Goal: Information Seeking & Learning: Learn about a topic

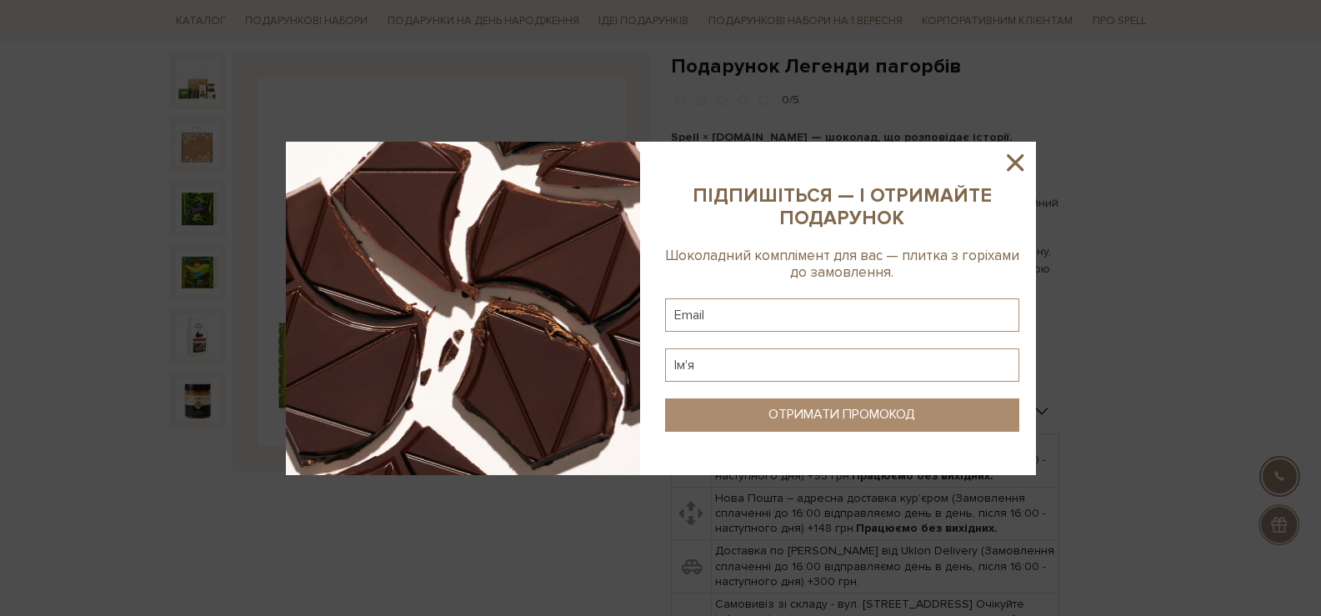
click at [1013, 159] on icon at bounding box center [1015, 162] width 17 height 17
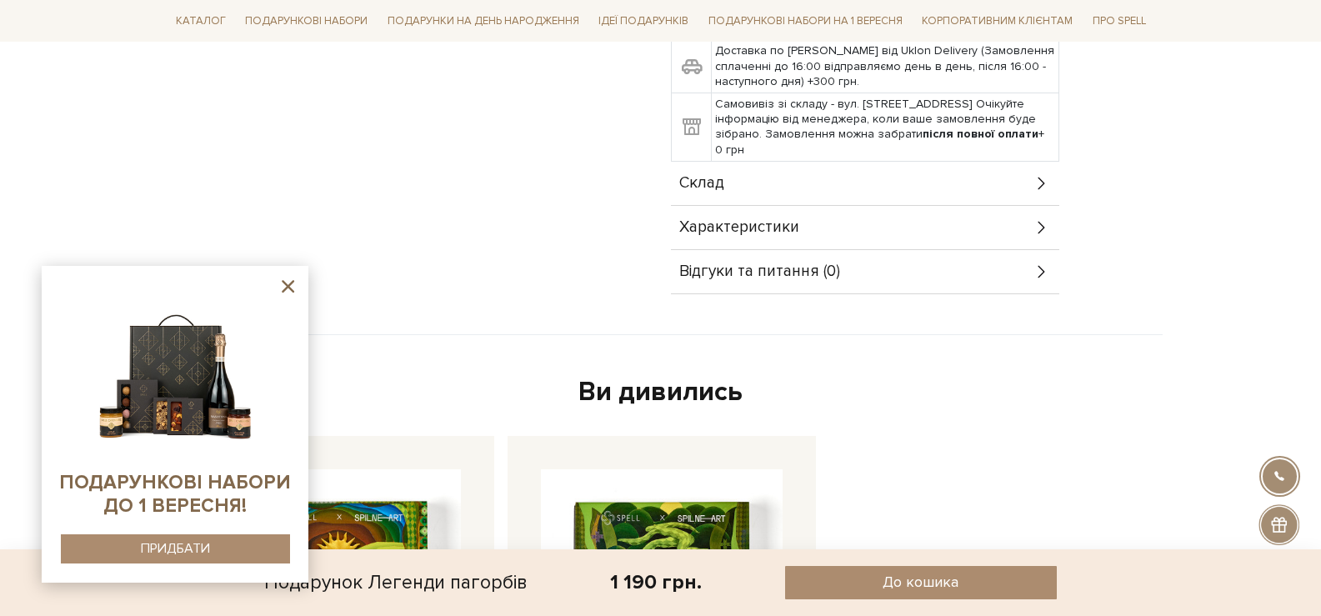
click at [877, 214] on div "Характеристики" at bounding box center [865, 227] width 389 height 43
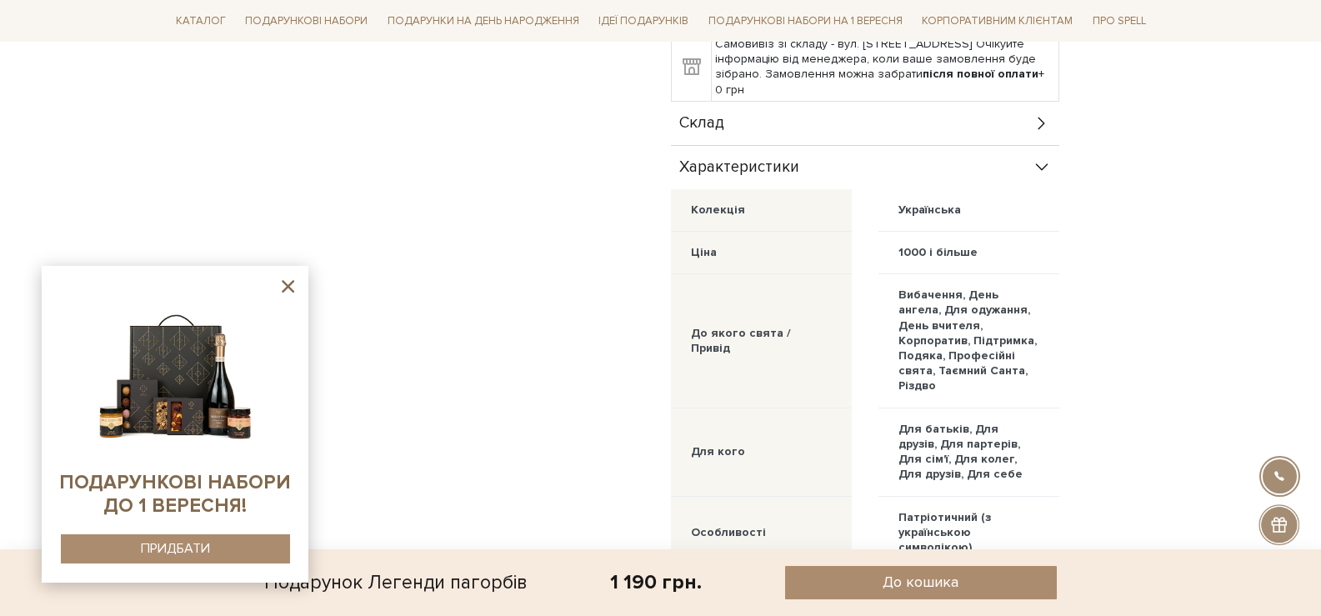
scroll to position [584, 0]
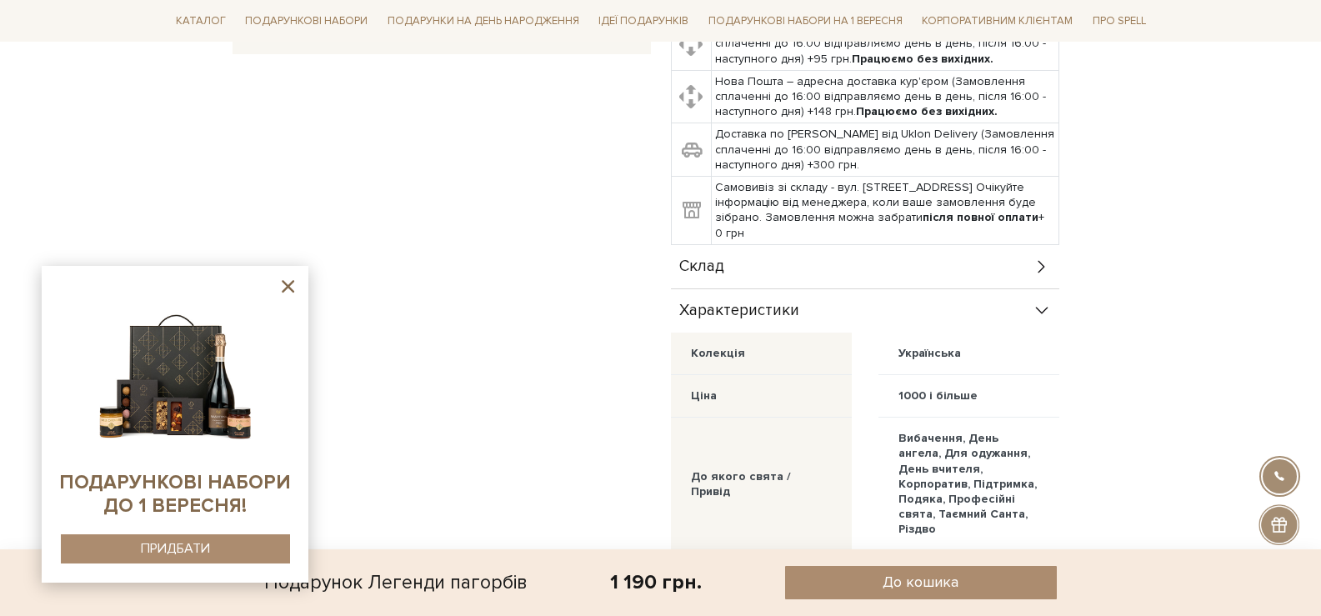
click at [843, 255] on div "Склад" at bounding box center [865, 266] width 389 height 43
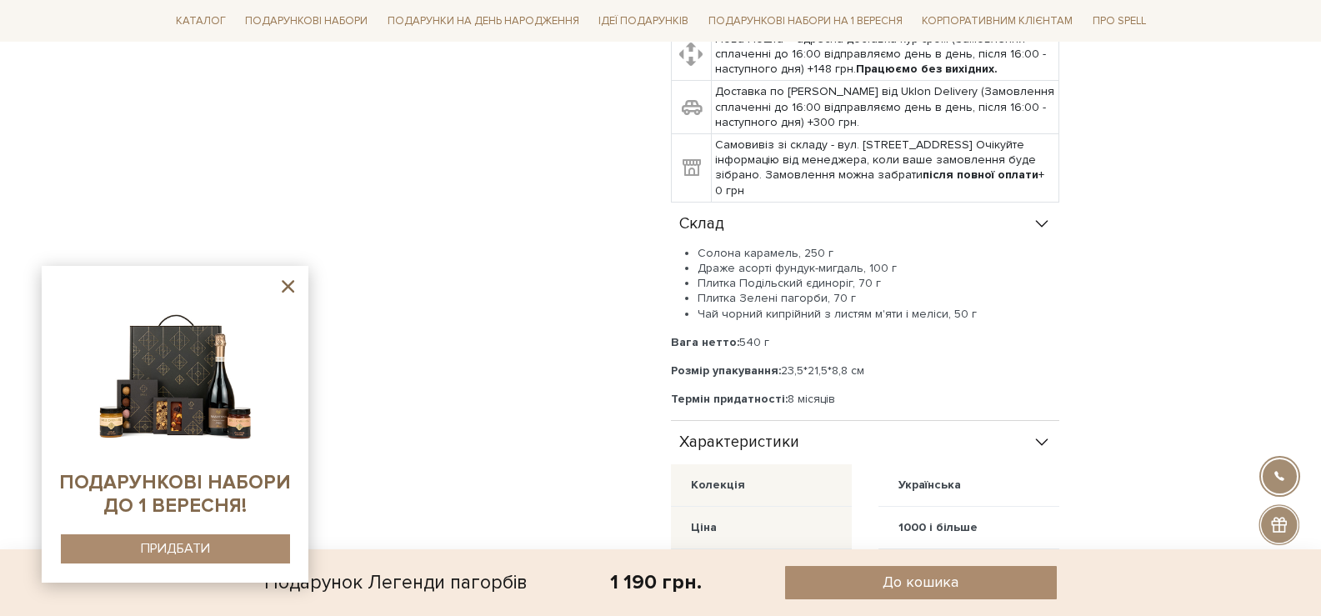
scroll to position [667, 0]
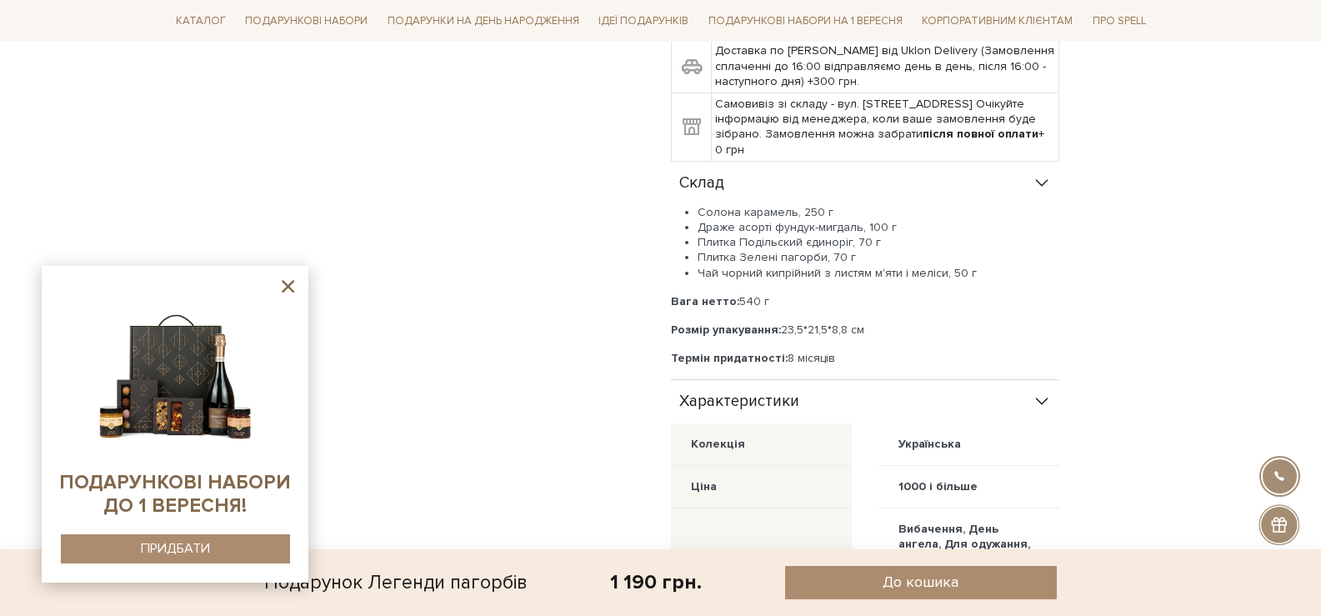
drag, startPoint x: 838, startPoint y: 355, endPoint x: 686, endPoint y: 219, distance: 203.7
click at [680, 215] on div "Солона карамель, 250 г Драже асорті фундук-мигдаль, 100 г Плитка Подільский єди…" at bounding box center [865, 286] width 389 height 162
copy div "Солона карамель, 250 г Драже асорті фундук-мигдаль, 100 г Плитка Подільский єди…"
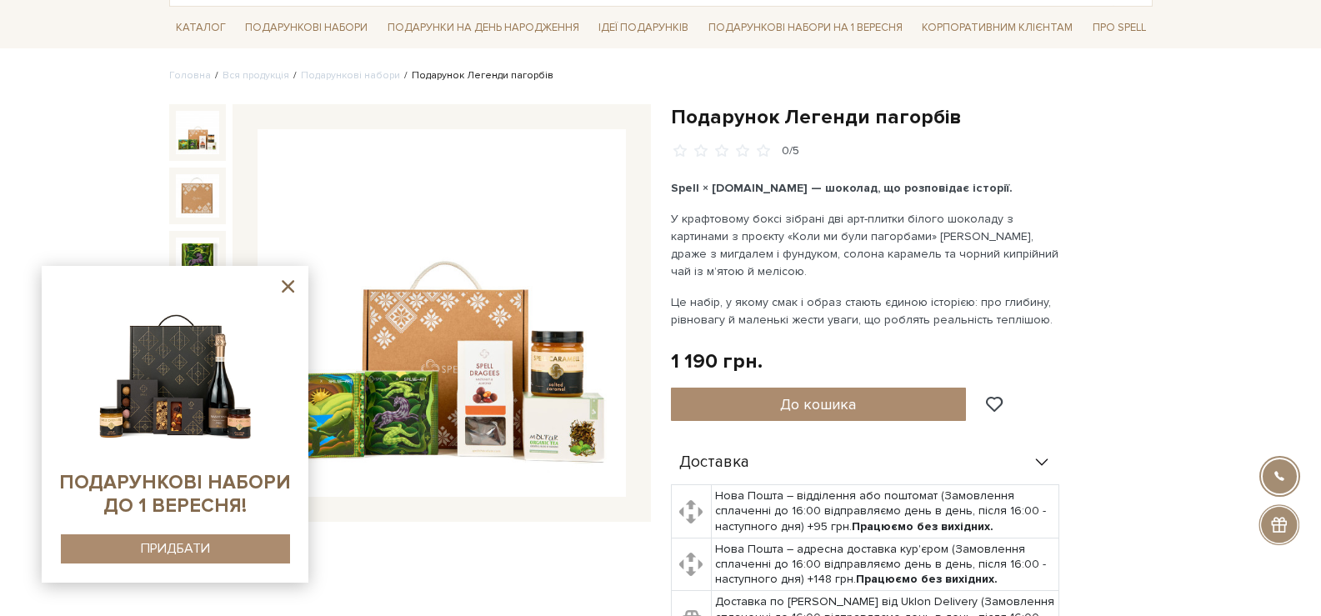
scroll to position [0, 0]
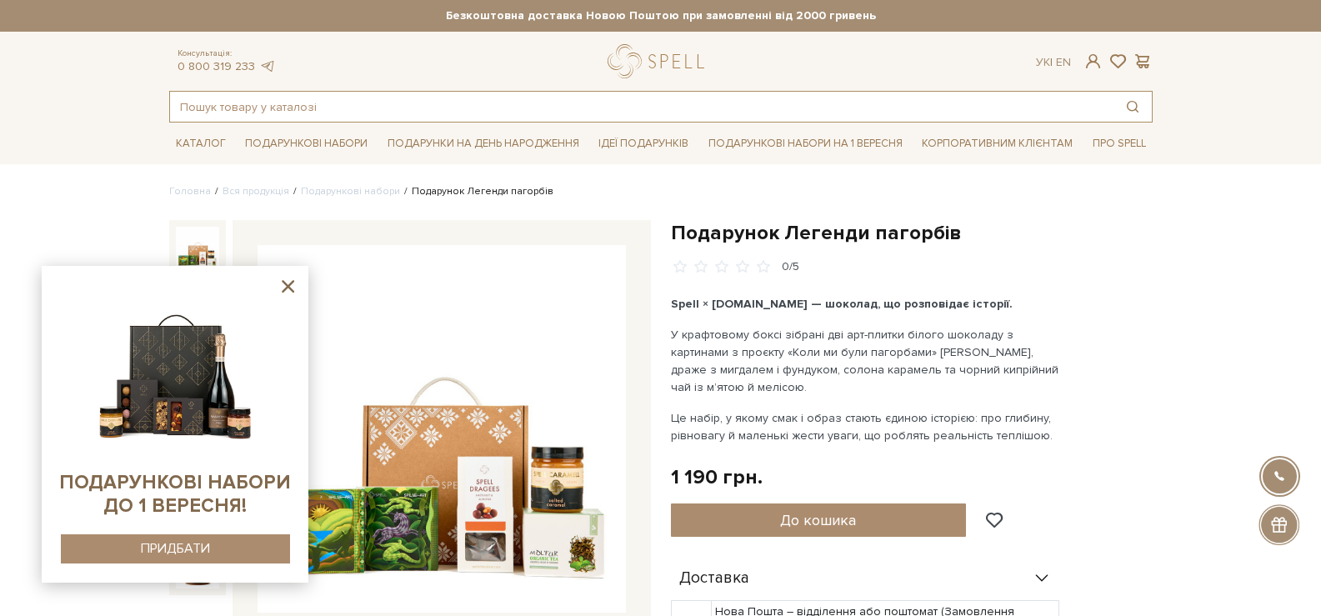
click at [662, 104] on input "text" at bounding box center [642, 107] width 944 height 30
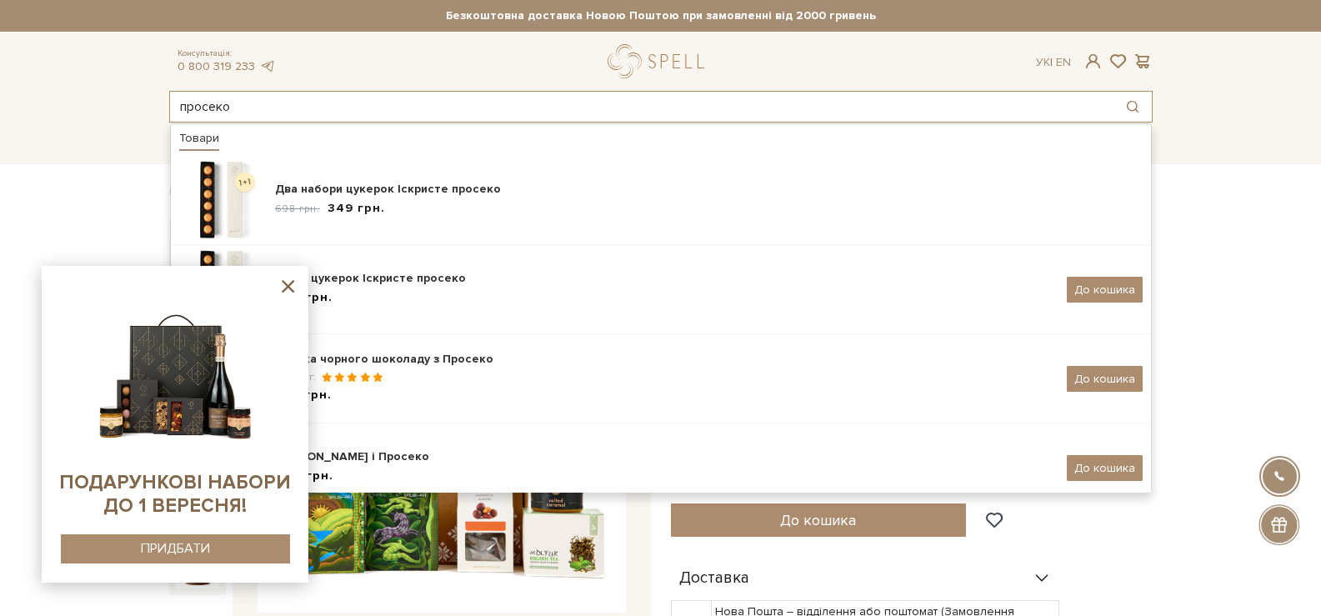
type input "просеко"
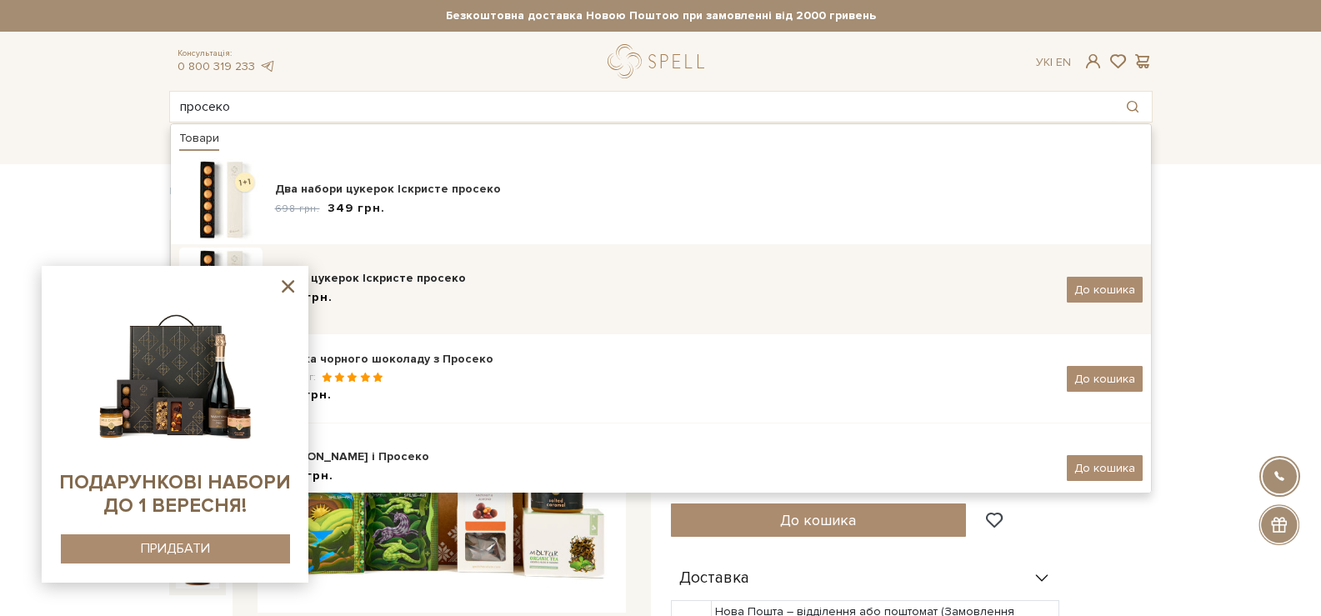
drag, startPoint x: 293, startPoint y: 286, endPoint x: 300, endPoint y: 278, distance: 10.6
click at [292, 286] on icon at bounding box center [288, 286] width 21 height 21
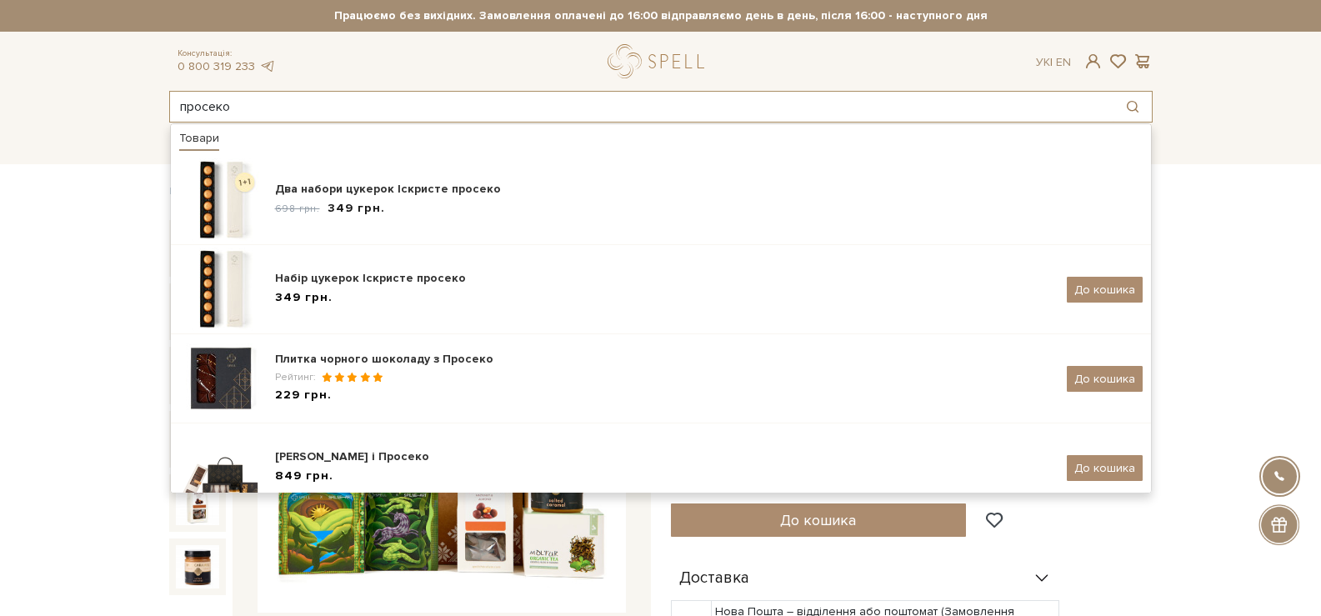
drag, startPoint x: 280, startPoint y: 109, endPoint x: 158, endPoint y: 124, distance: 122.6
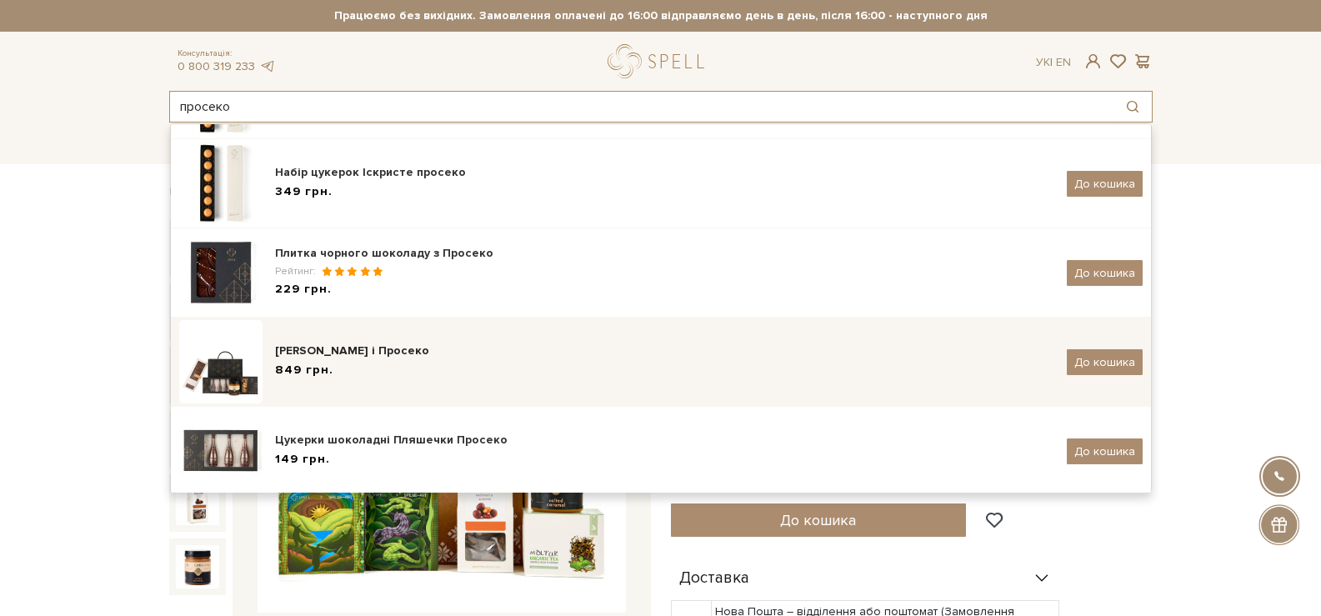
scroll to position [113, 0]
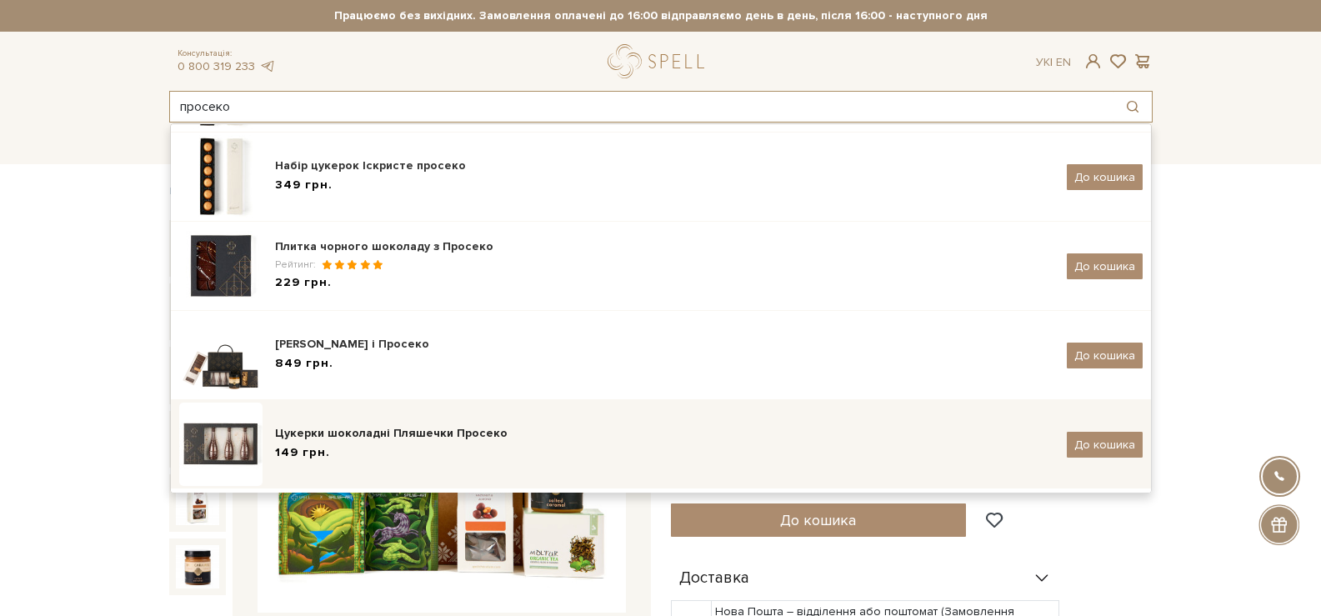
click at [521, 436] on div "Цукерки шоколадні Пляшечки Просеко" at bounding box center [665, 433] width 780 height 17
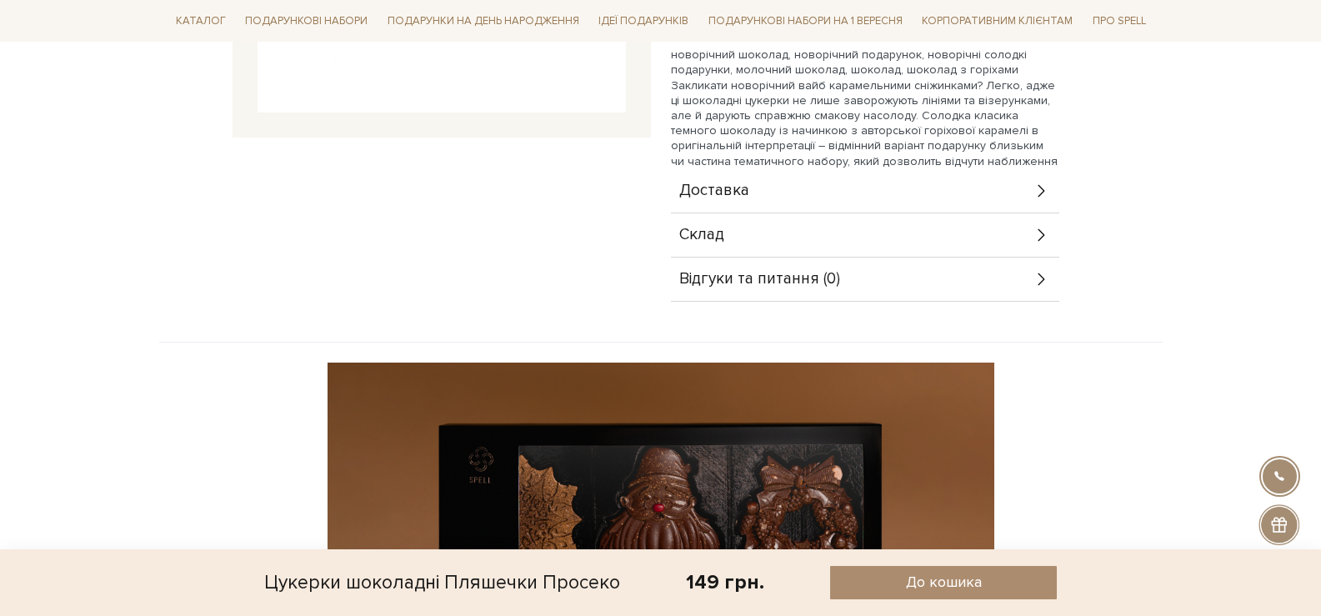
click at [1000, 235] on div "Склад" at bounding box center [865, 234] width 389 height 43
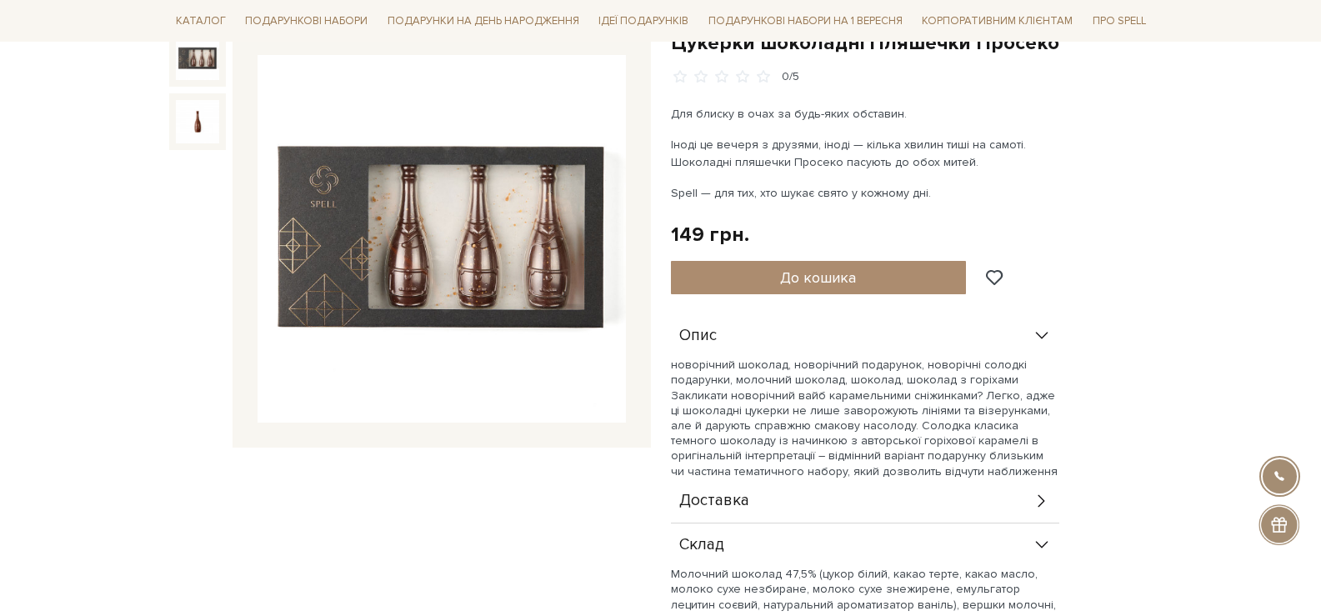
scroll to position [167, 0]
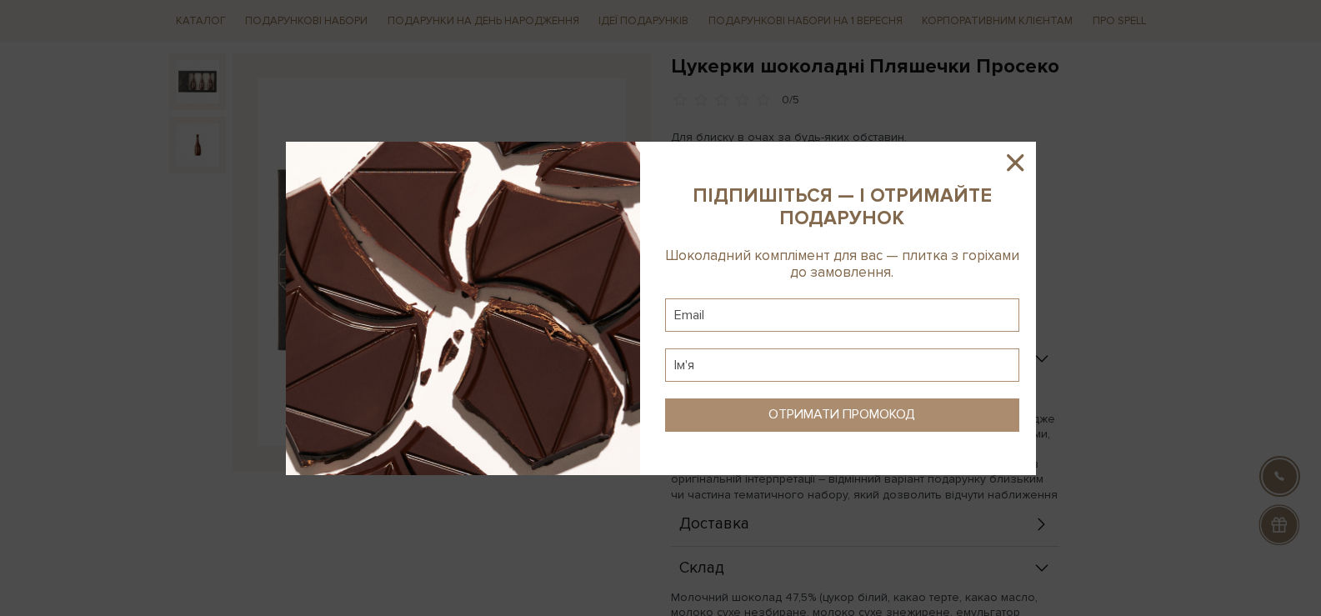
click at [1016, 149] on icon at bounding box center [1015, 162] width 28 height 28
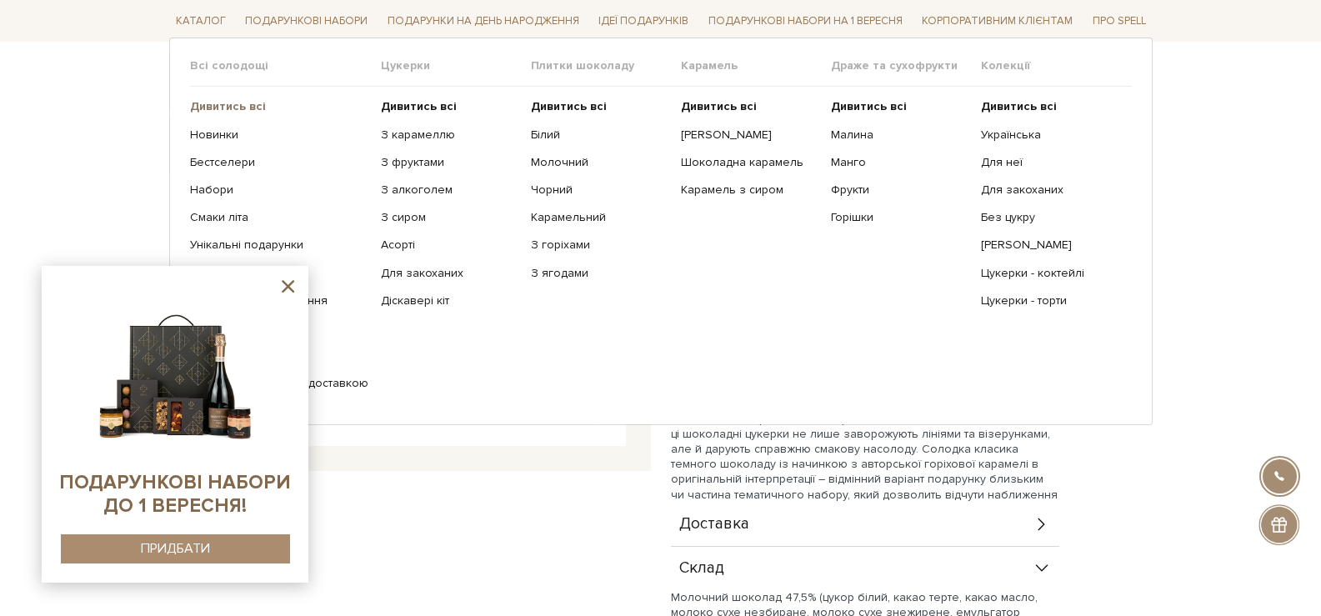
click at [220, 106] on b "Дивитись всі" at bounding box center [228, 106] width 76 height 14
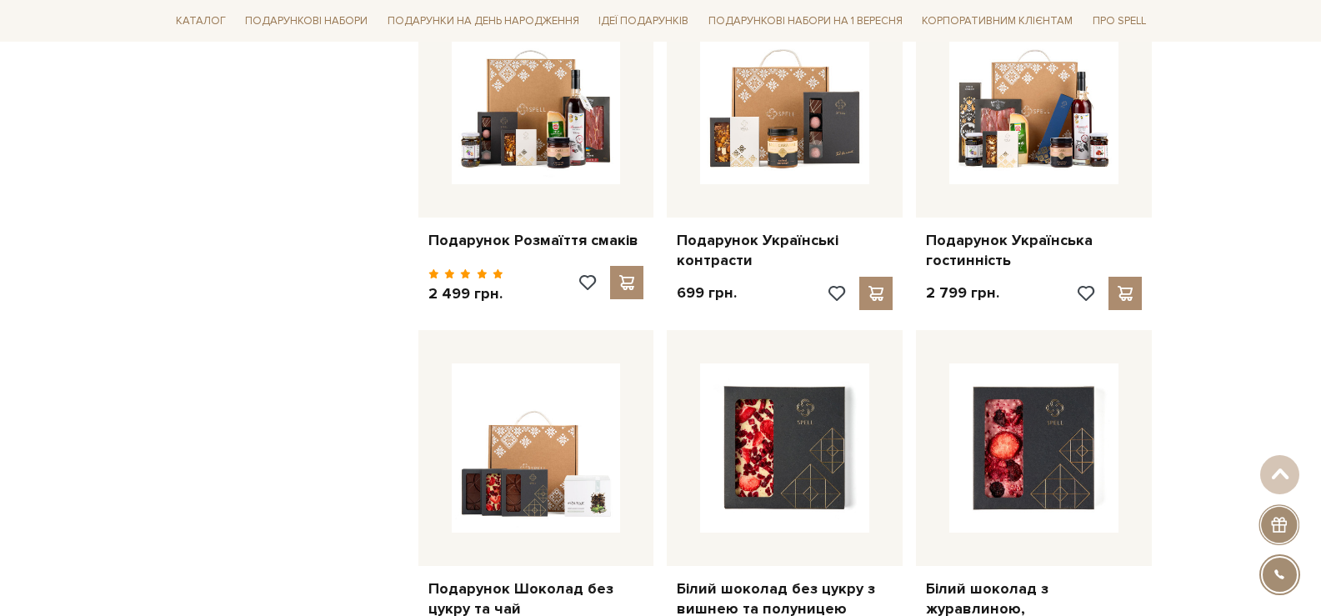
scroll to position [917, 0]
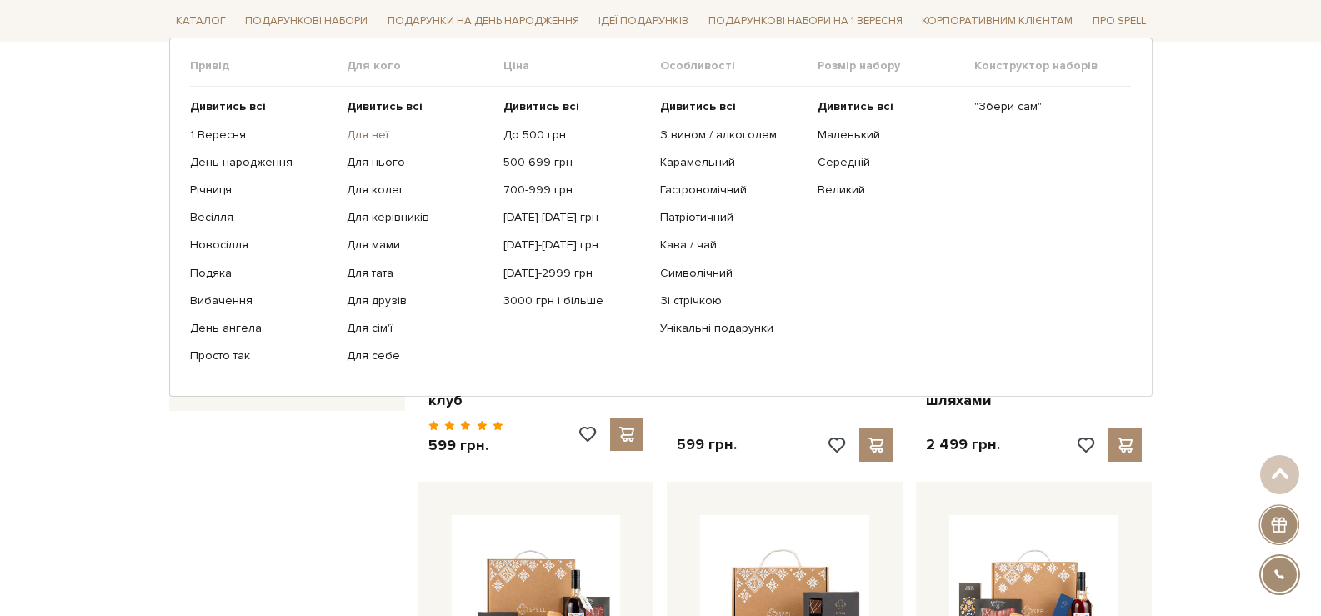
click at [366, 134] on link "Для неї" at bounding box center [419, 134] width 144 height 15
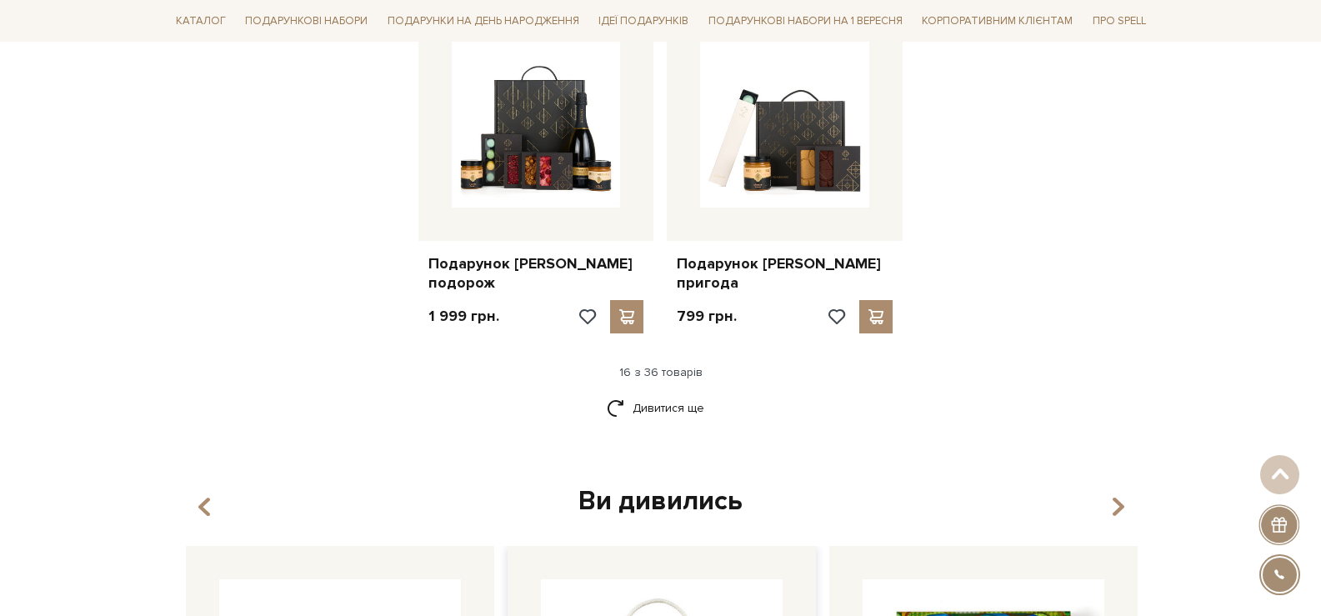
scroll to position [2251, 0]
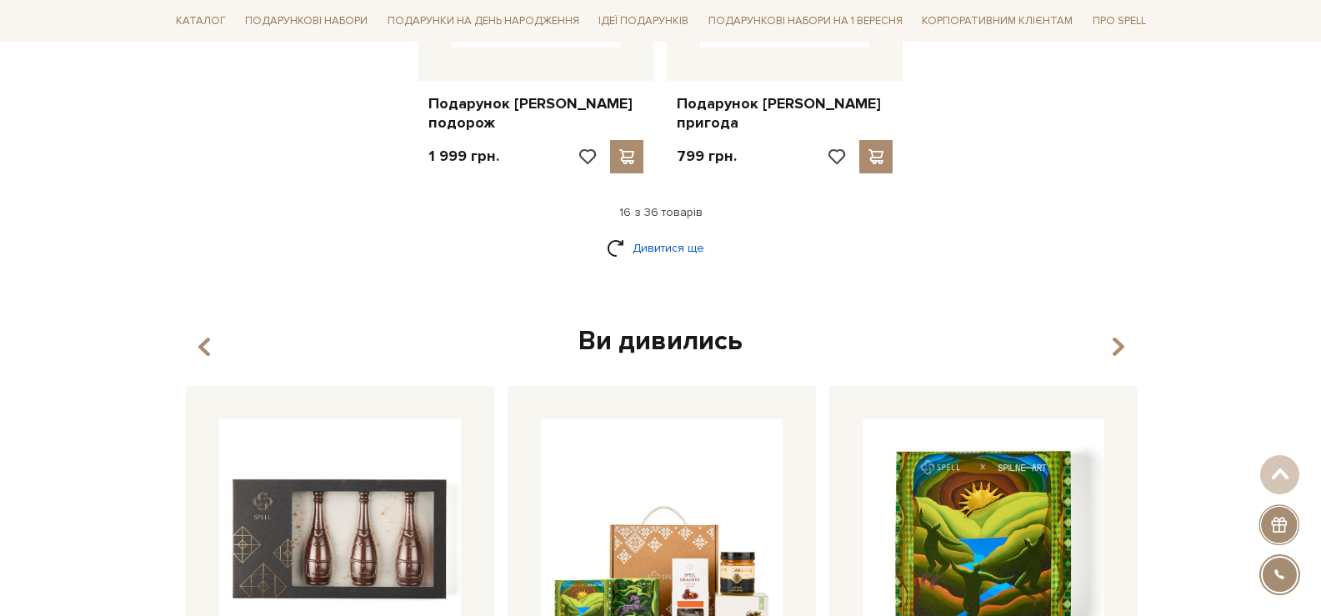
click at [682, 233] on link "Дивитися ще" at bounding box center [661, 247] width 108 height 29
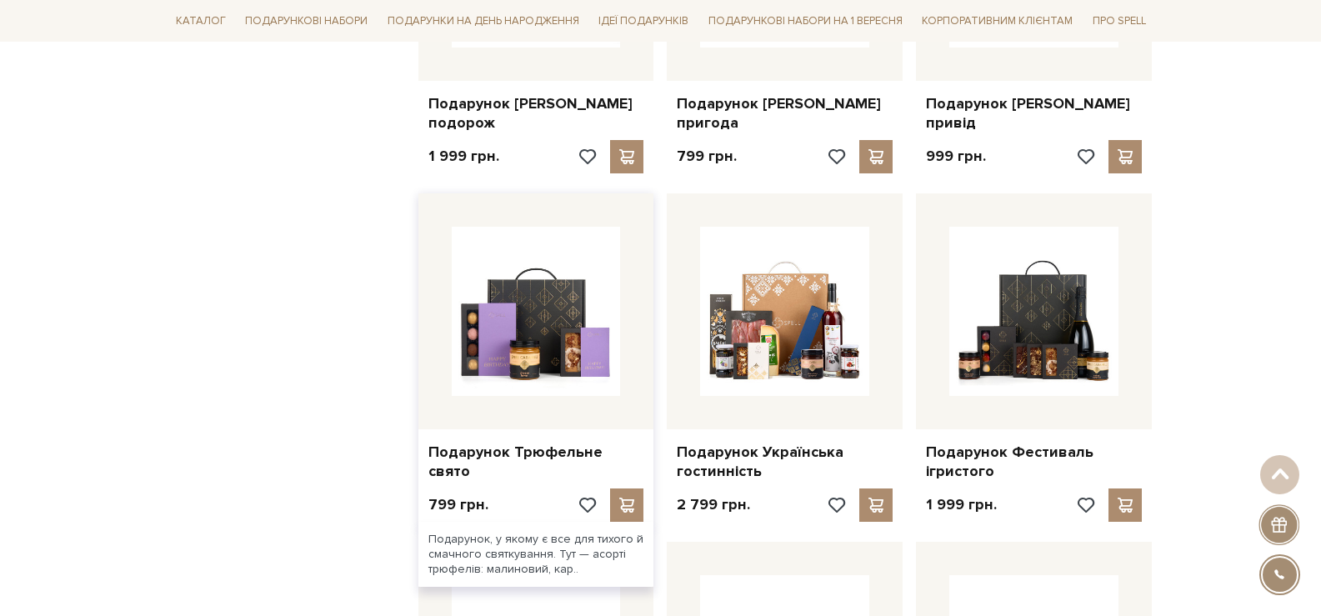
drag, startPoint x: 528, startPoint y: 430, endPoint x: 544, endPoint y: 417, distance: 20.7
click at [526, 443] on link "Подарунок Трюфельне свято" at bounding box center [537, 462] width 216 height 39
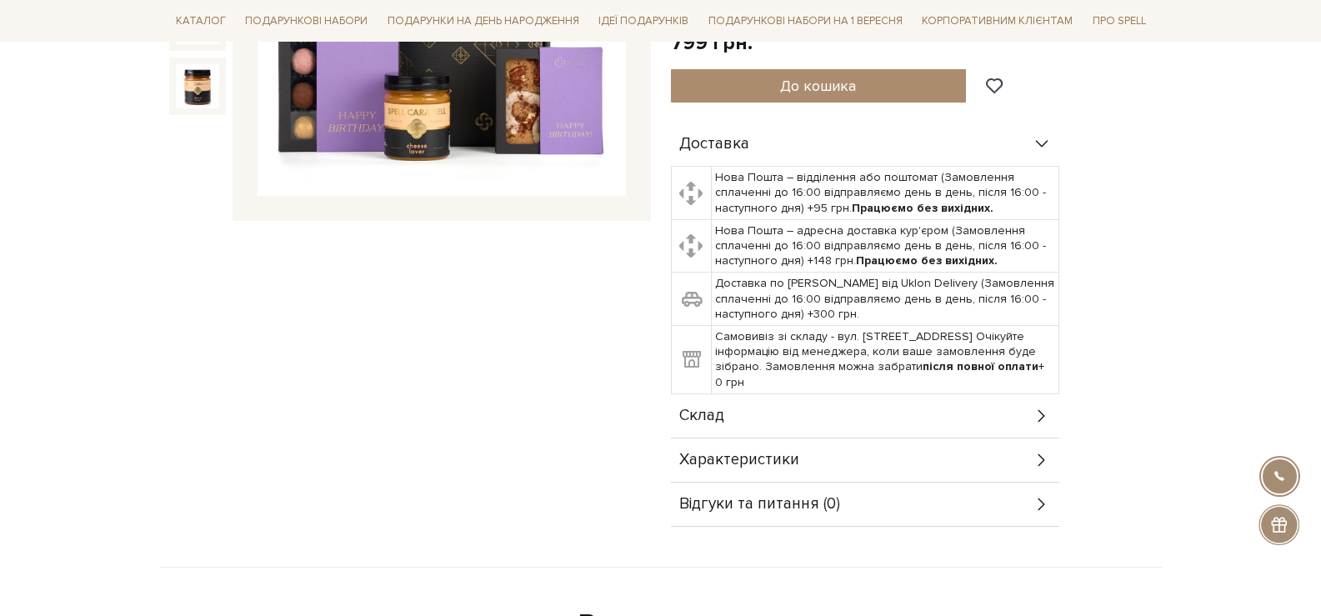
scroll to position [417, 0]
click at [831, 421] on div "Склад" at bounding box center [865, 415] width 389 height 43
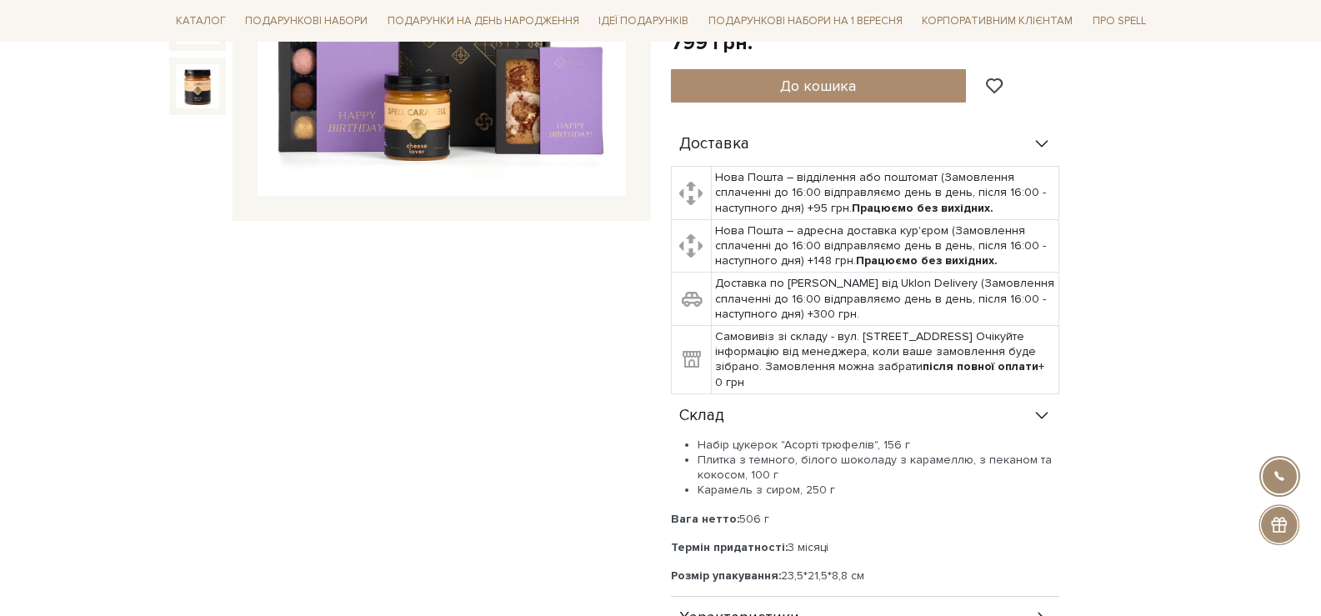
scroll to position [500, 0]
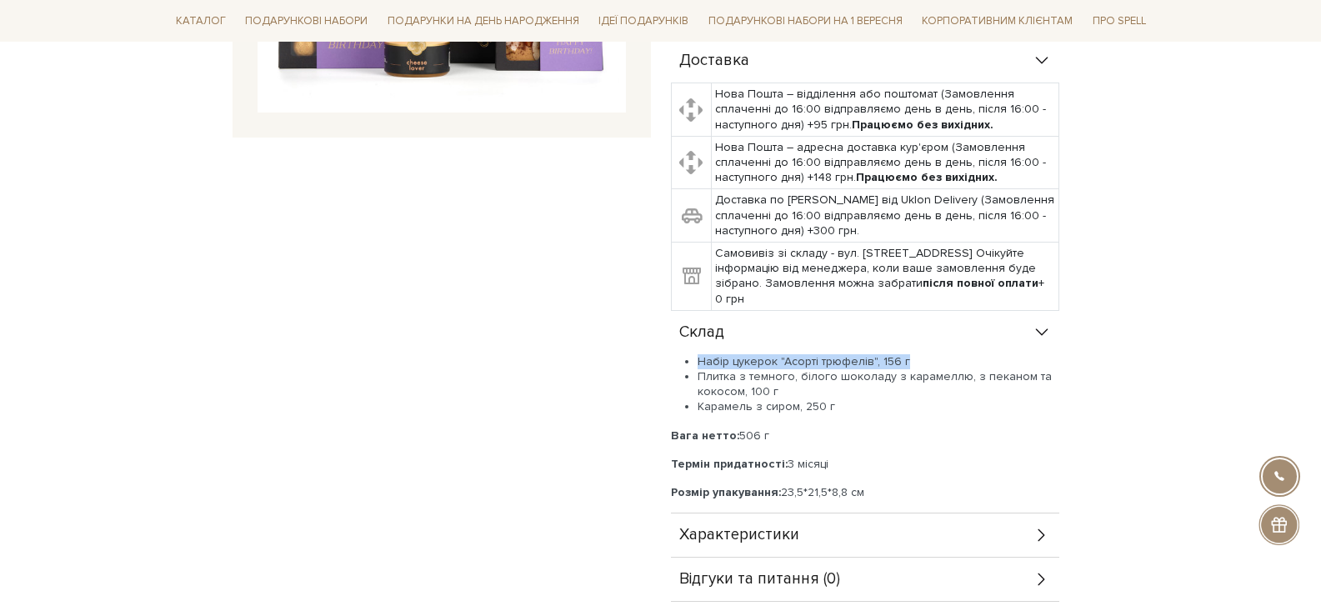
drag, startPoint x: 909, startPoint y: 363, endPoint x: 700, endPoint y: 364, distance: 209.3
click at [700, 364] on li "Набір цукерок "Асорті трюфелів", 156 г" at bounding box center [879, 361] width 362 height 15
copy li "Набір цукерок "Асорті трюфелів", 156 г"
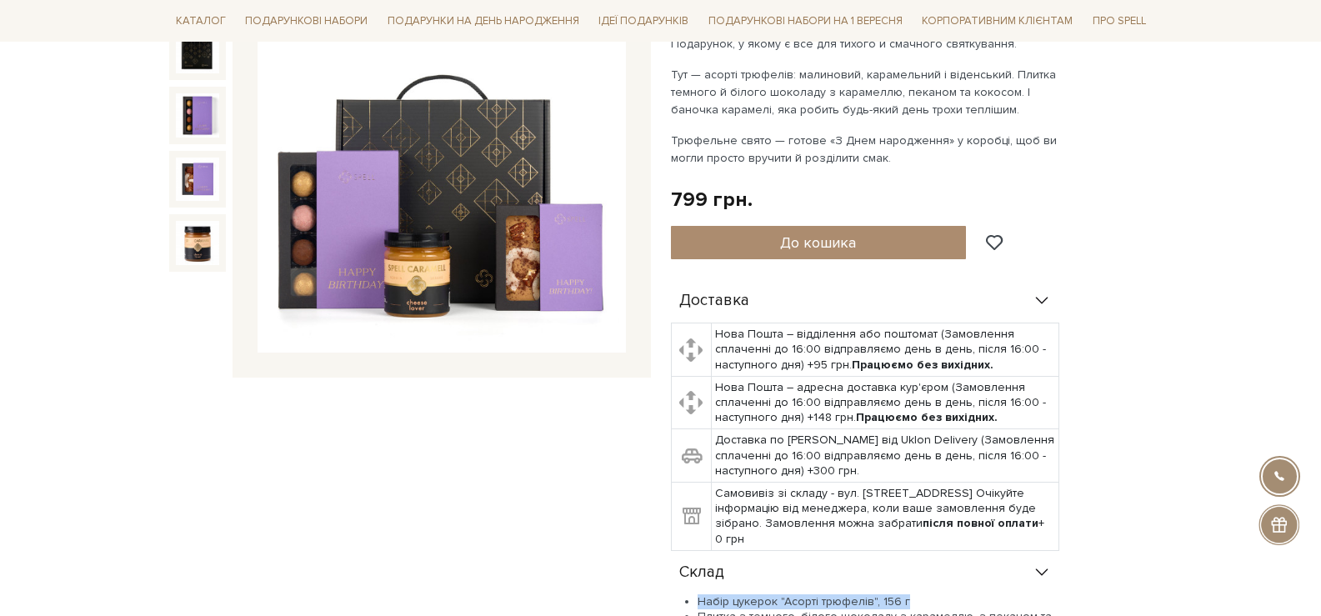
scroll to position [0, 0]
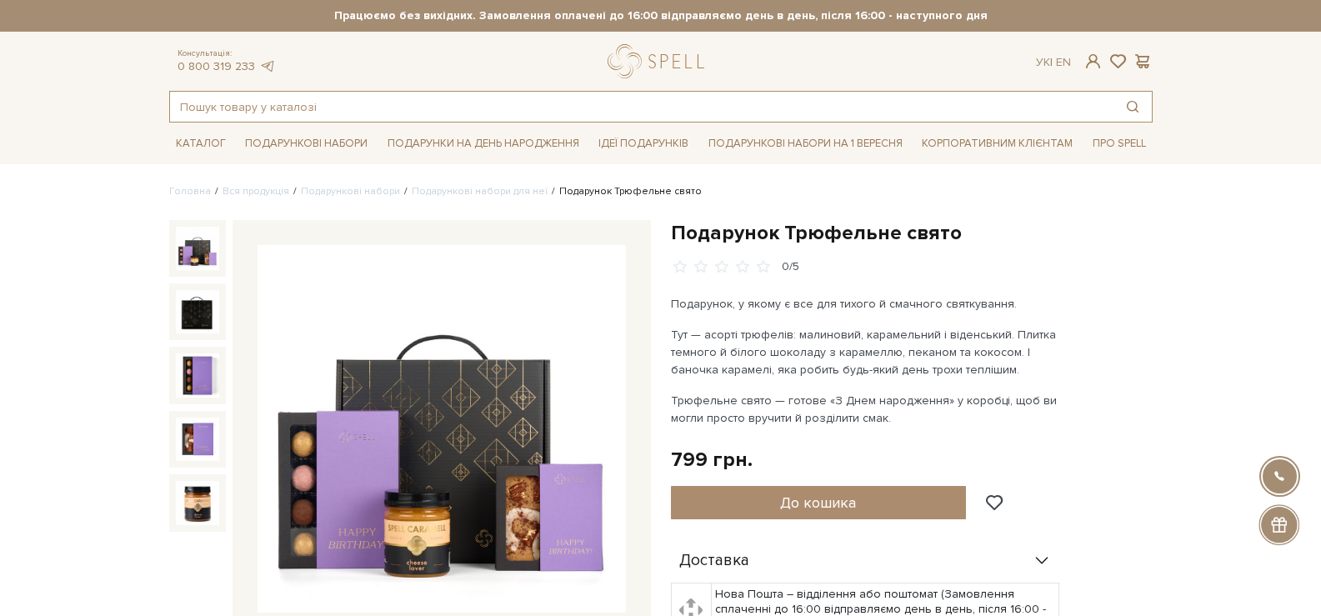
click at [494, 121] on input "text" at bounding box center [642, 107] width 944 height 30
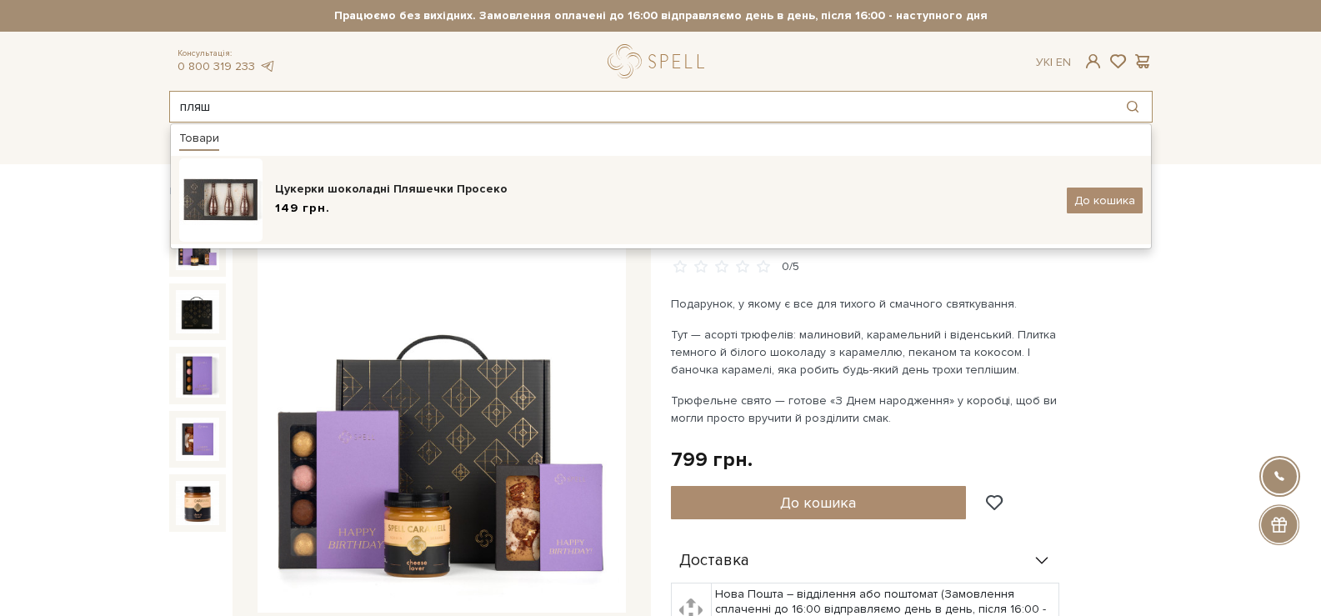
type input "пляш"
click at [439, 181] on div "Цукерки шоколадні Пляшечки Просеко" at bounding box center [665, 189] width 780 height 17
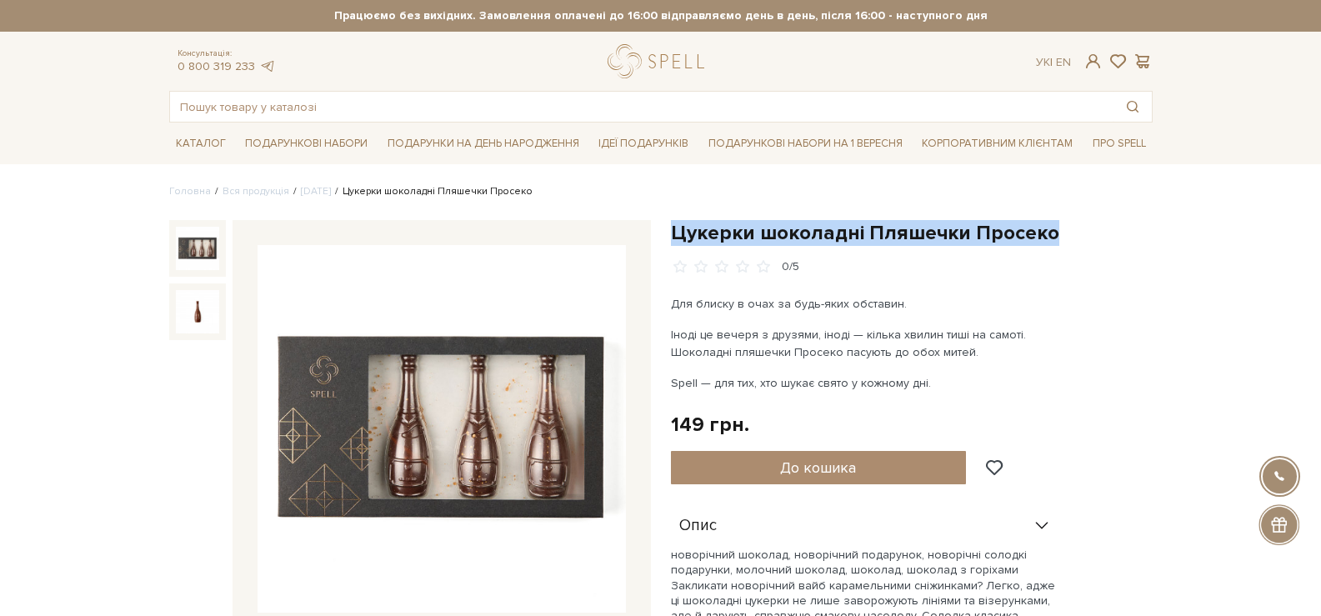
drag, startPoint x: 978, startPoint y: 230, endPoint x: 664, endPoint y: 222, distance: 313.6
click at [664, 221] on div "Цукерки шоколадні Пляшечки Просеко 0/5 Для блиску в очах за будь-яких обставин.…" at bounding box center [912, 511] width 502 height 583
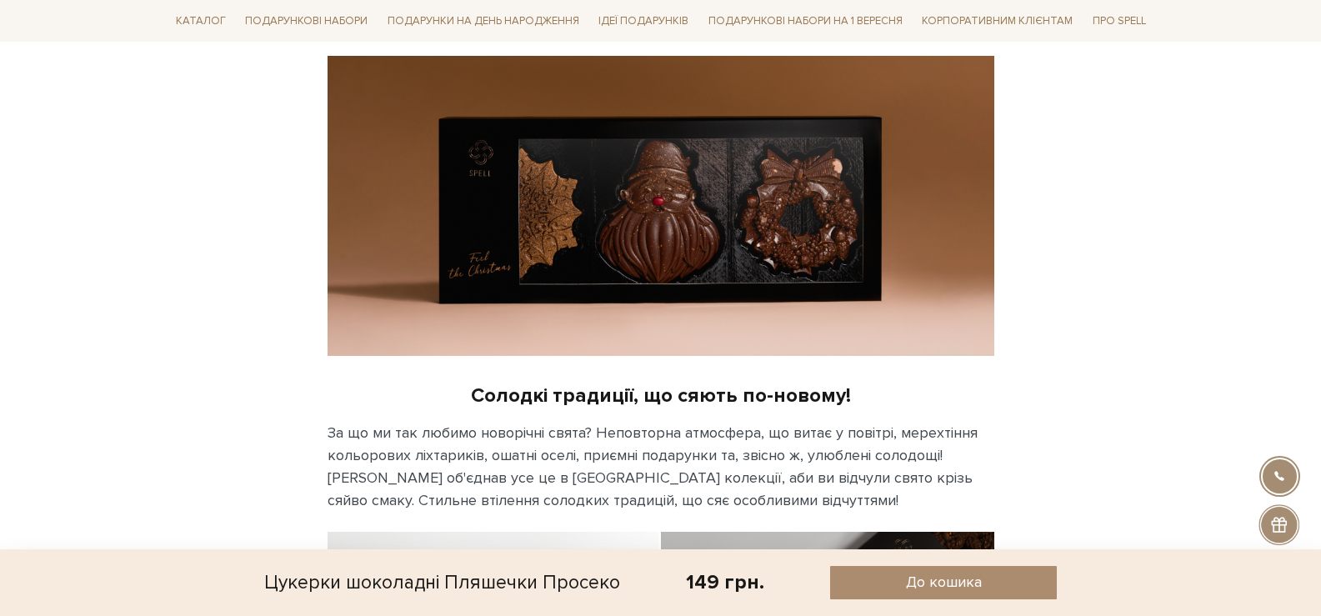
scroll to position [584, 0]
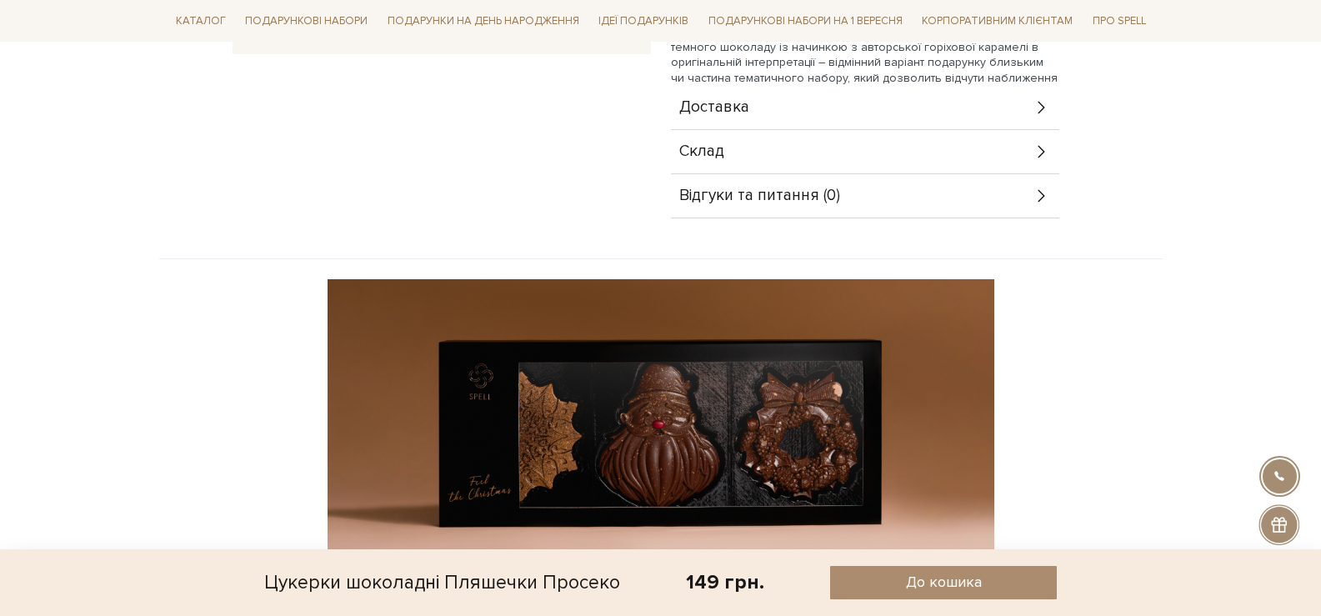
click at [829, 166] on div "Склад" at bounding box center [865, 151] width 389 height 43
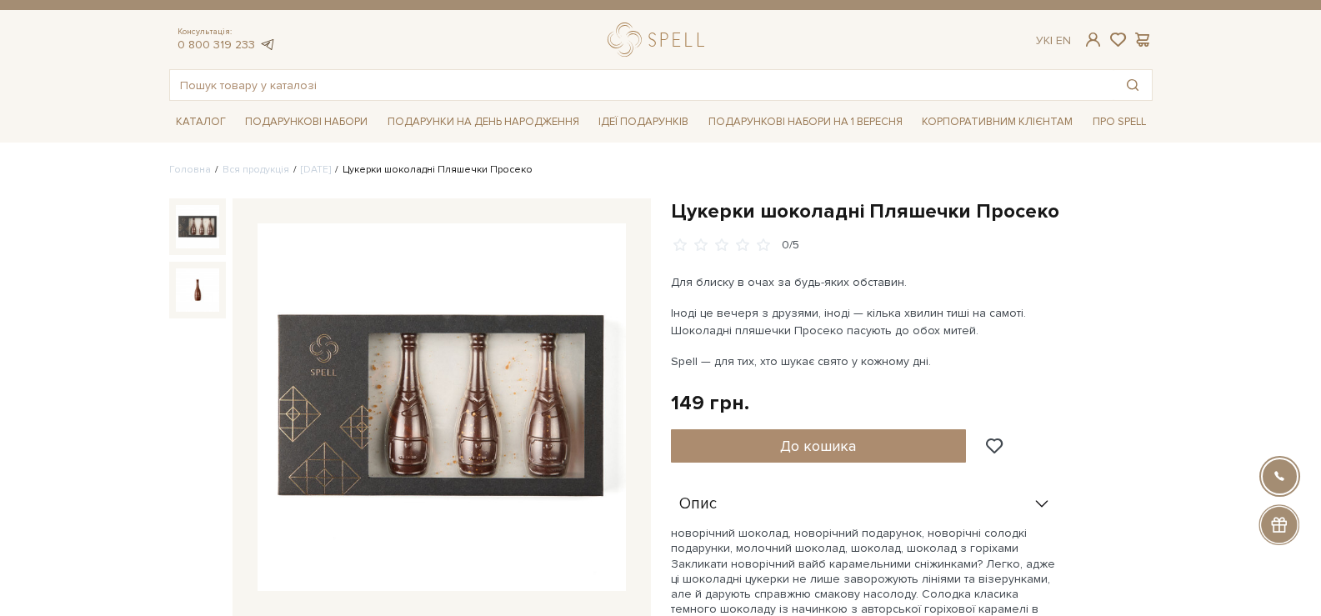
scroll to position [0, 0]
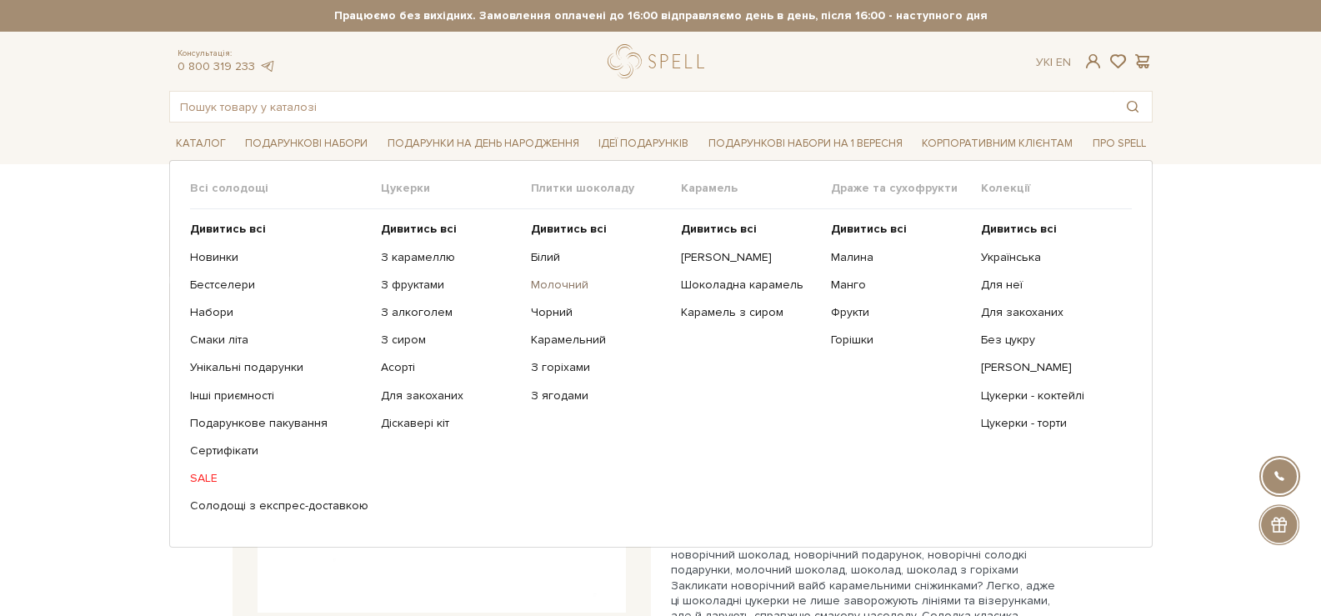
click at [554, 289] on link "Молочний" at bounding box center [600, 285] width 138 height 15
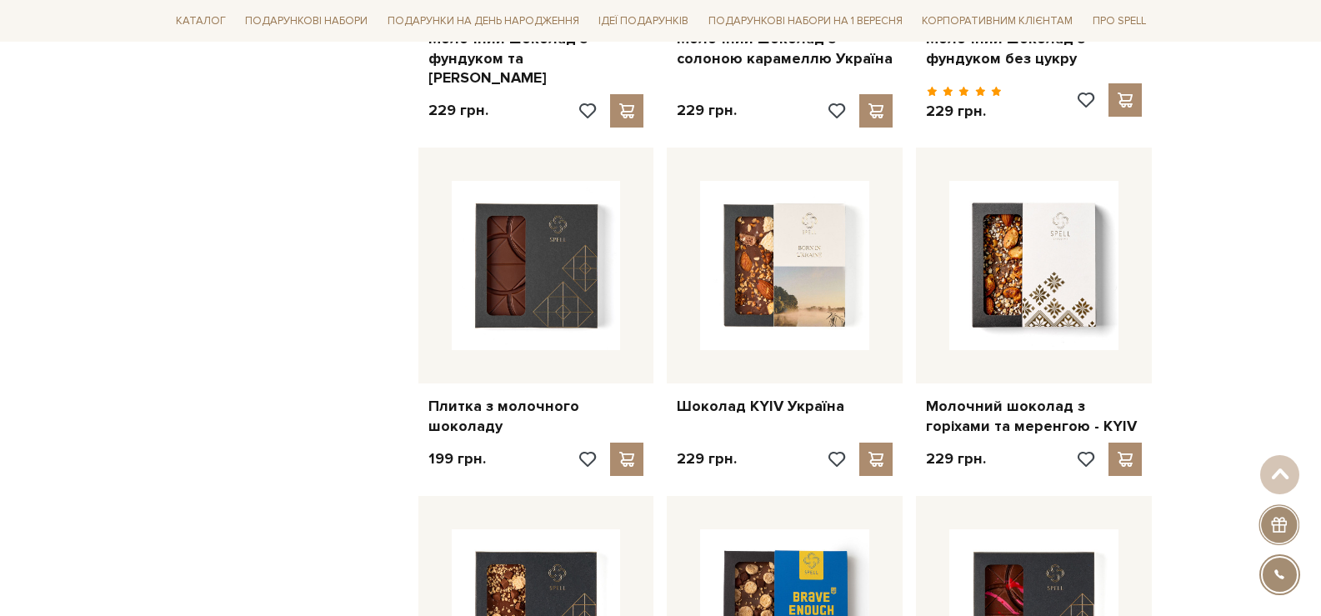
scroll to position [1417, 0]
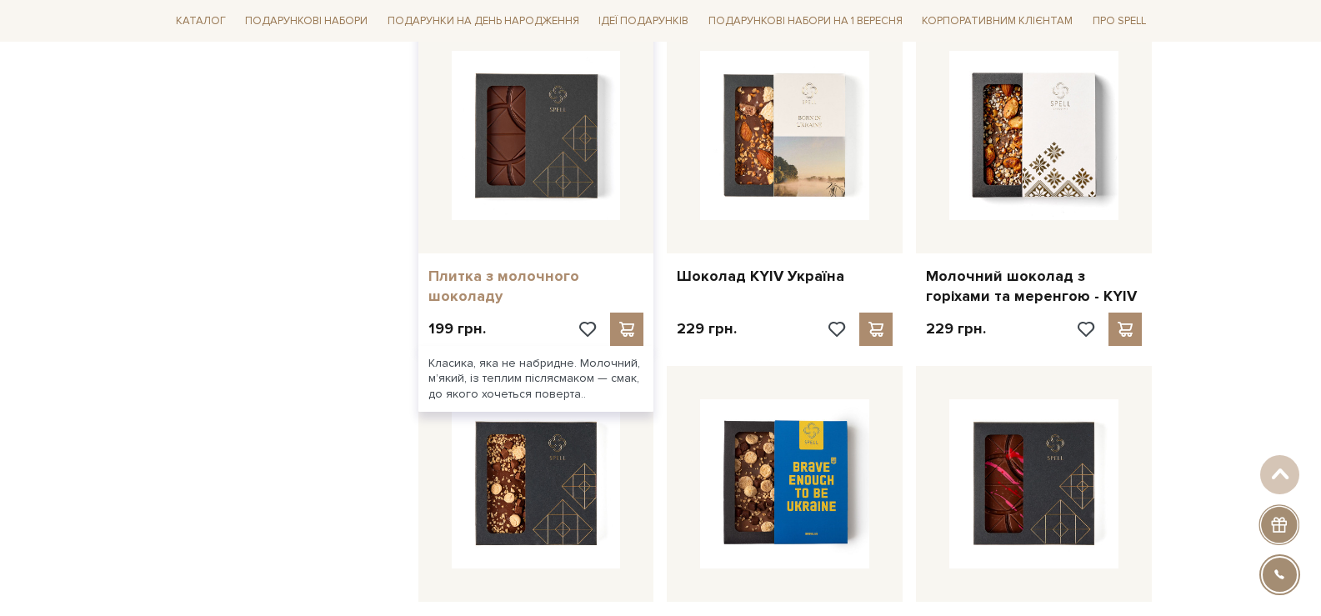
click at [532, 274] on link "Плитка з молочного шоколаду" at bounding box center [537, 286] width 216 height 39
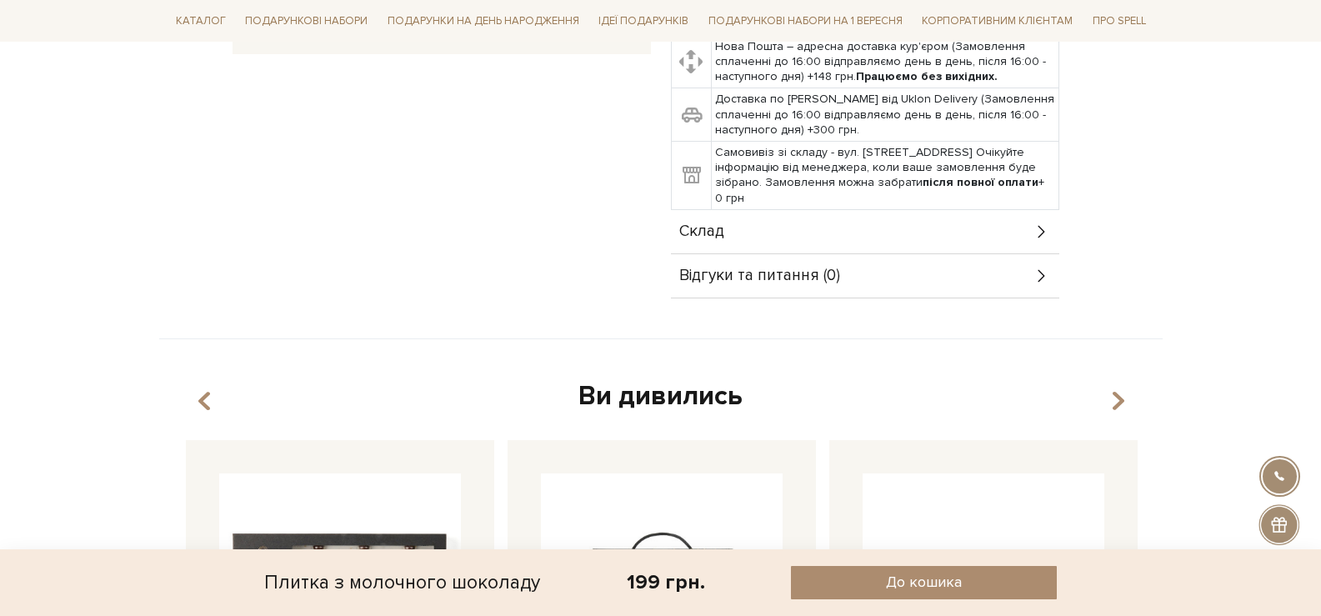
click at [1011, 217] on div "Склад" at bounding box center [865, 231] width 389 height 43
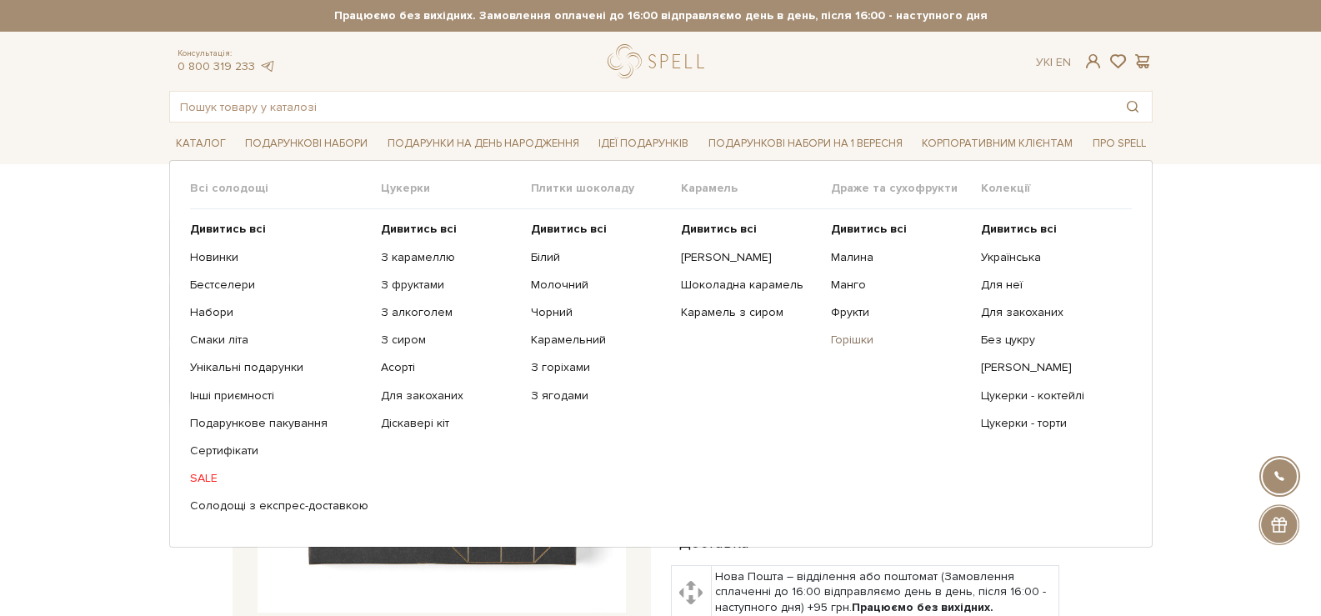
click at [856, 335] on link "Горішки" at bounding box center [900, 340] width 138 height 15
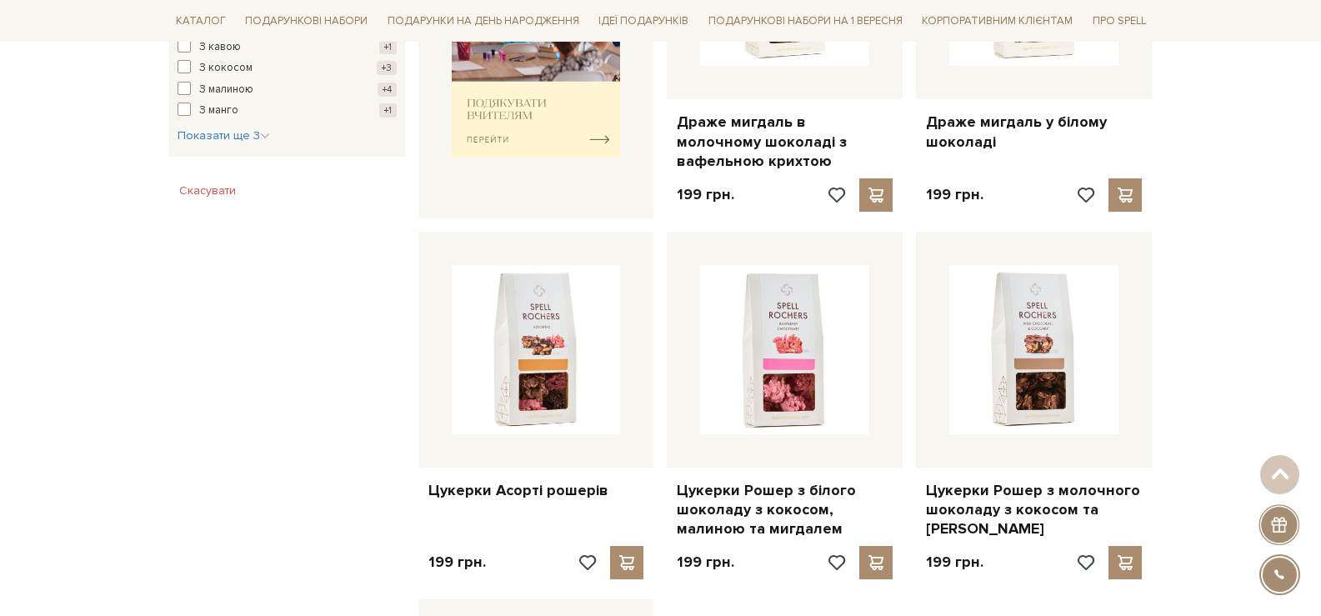
scroll to position [834, 0]
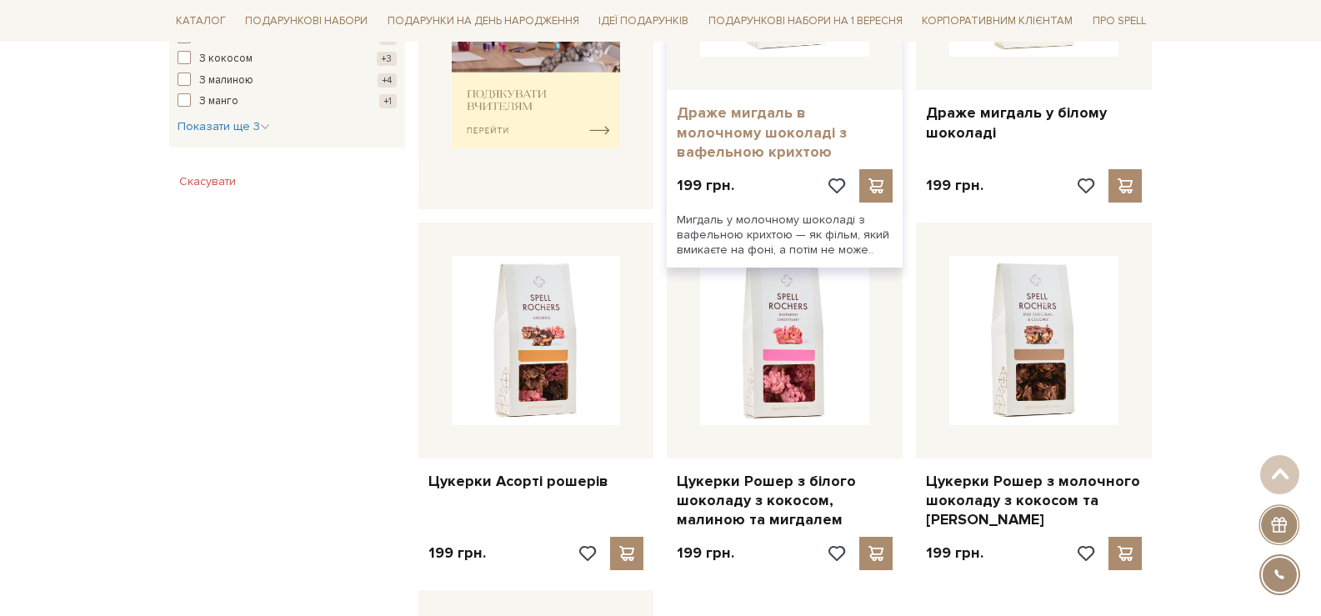
click at [768, 111] on link "Драже мигдаль в молочному шоколаді з вафельною крихтою" at bounding box center [785, 132] width 216 height 58
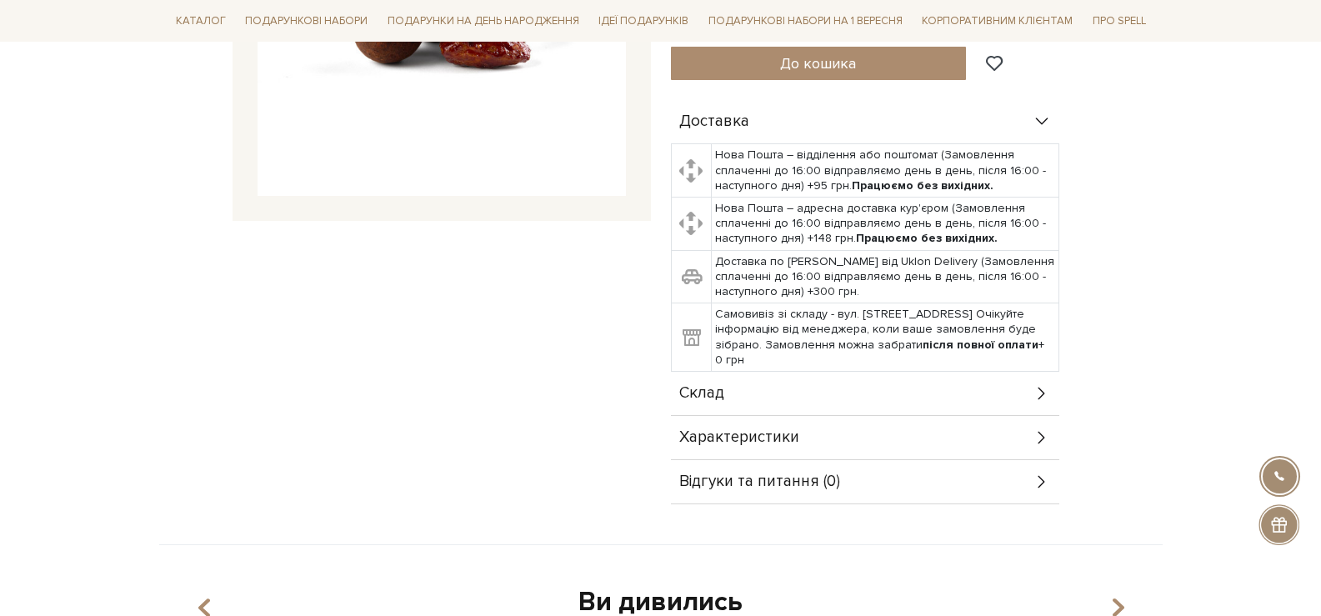
click at [781, 377] on div "Склад" at bounding box center [865, 393] width 389 height 43
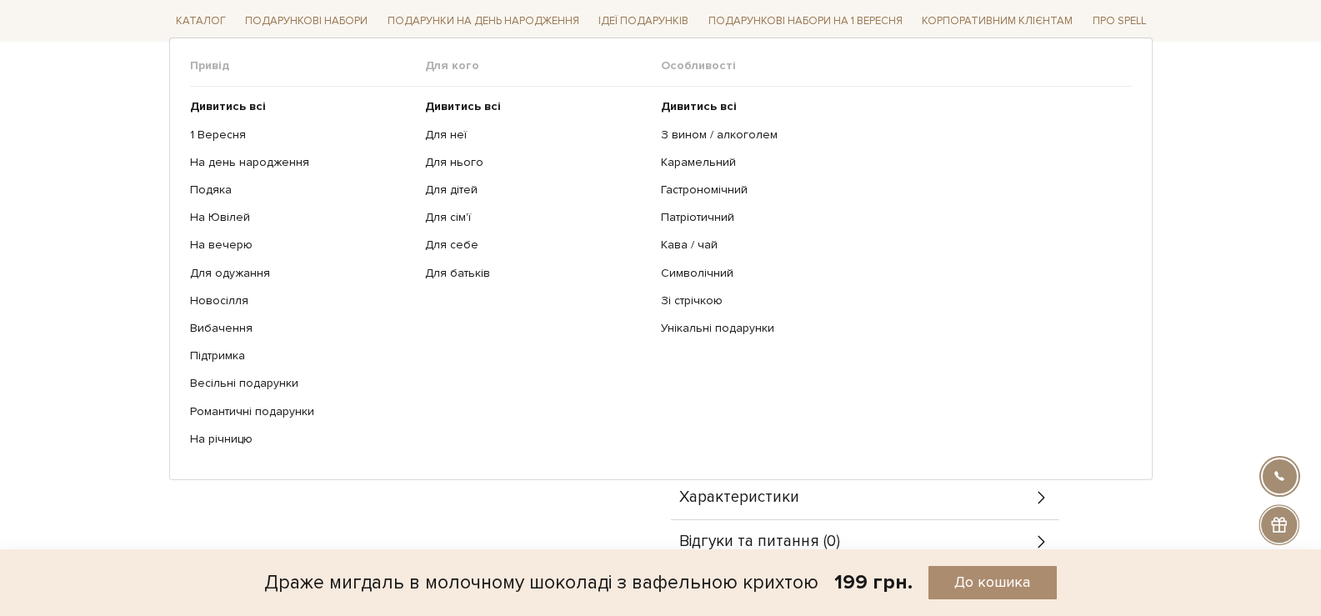
scroll to position [500, 0]
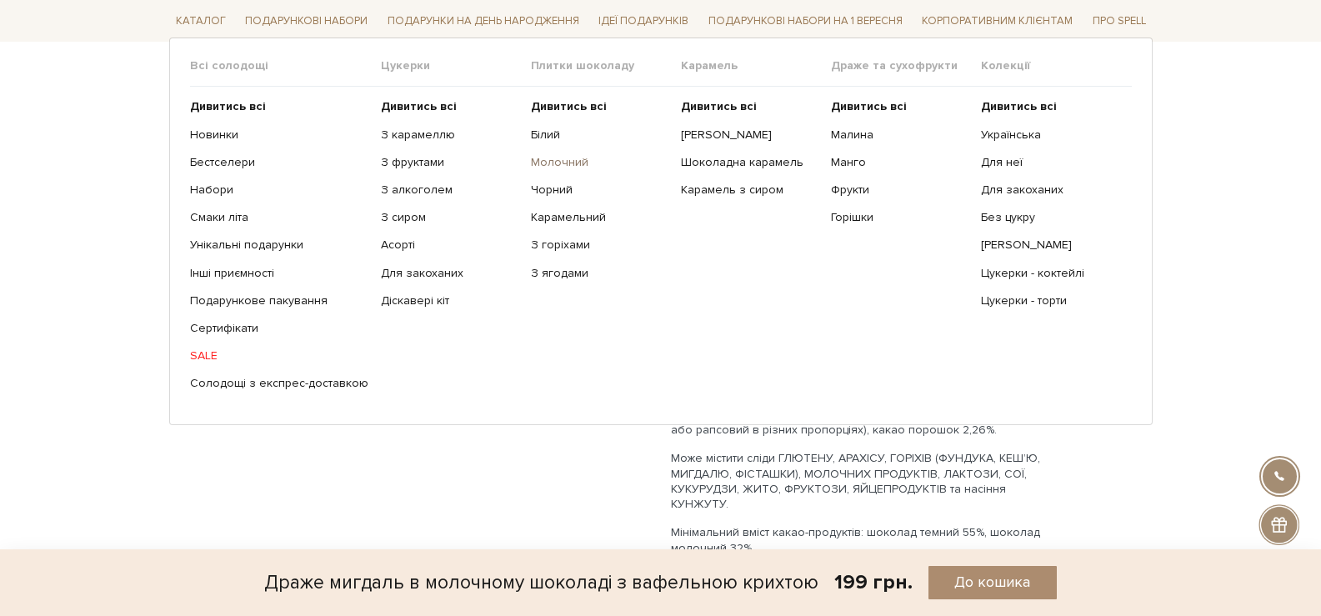
click at [548, 163] on link "Молочний" at bounding box center [600, 162] width 138 height 15
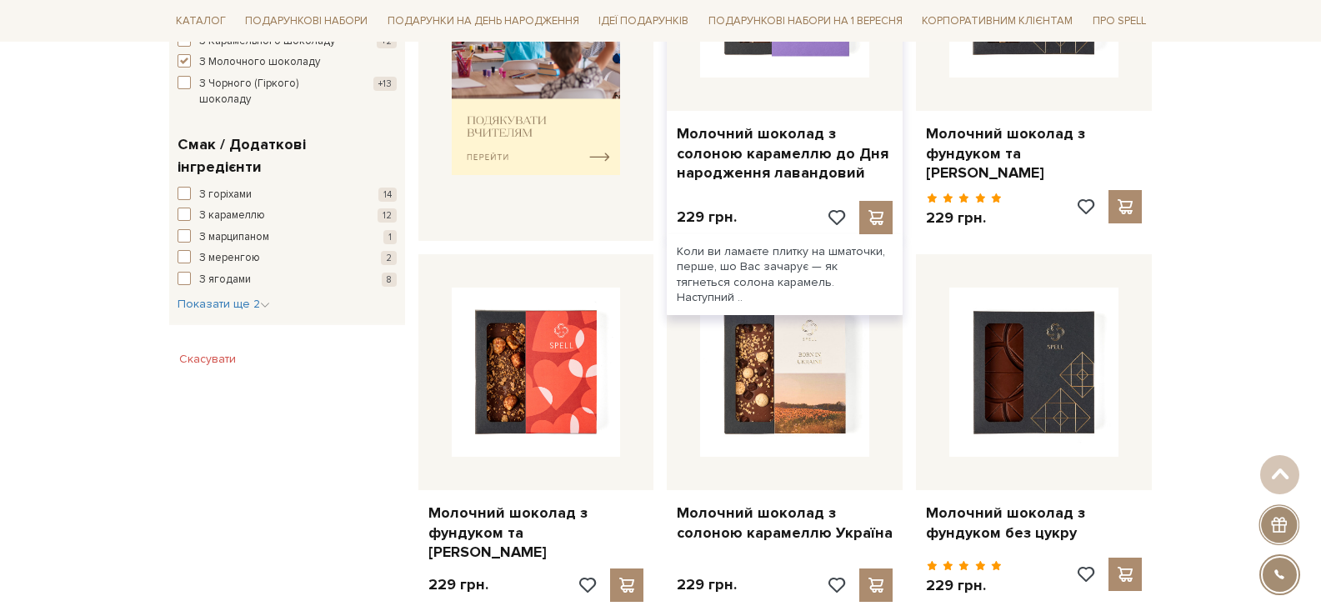
scroll to position [584, 0]
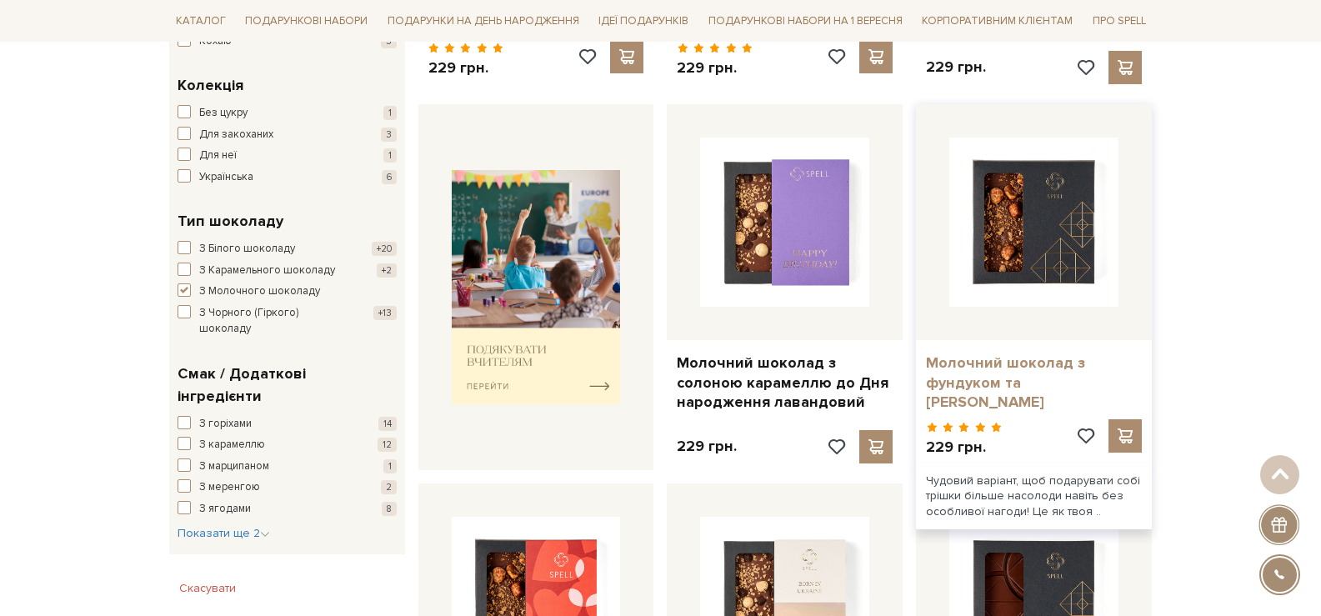
click at [986, 354] on link "Молочний шоколад з фундуком та [PERSON_NAME]" at bounding box center [1034, 383] width 216 height 58
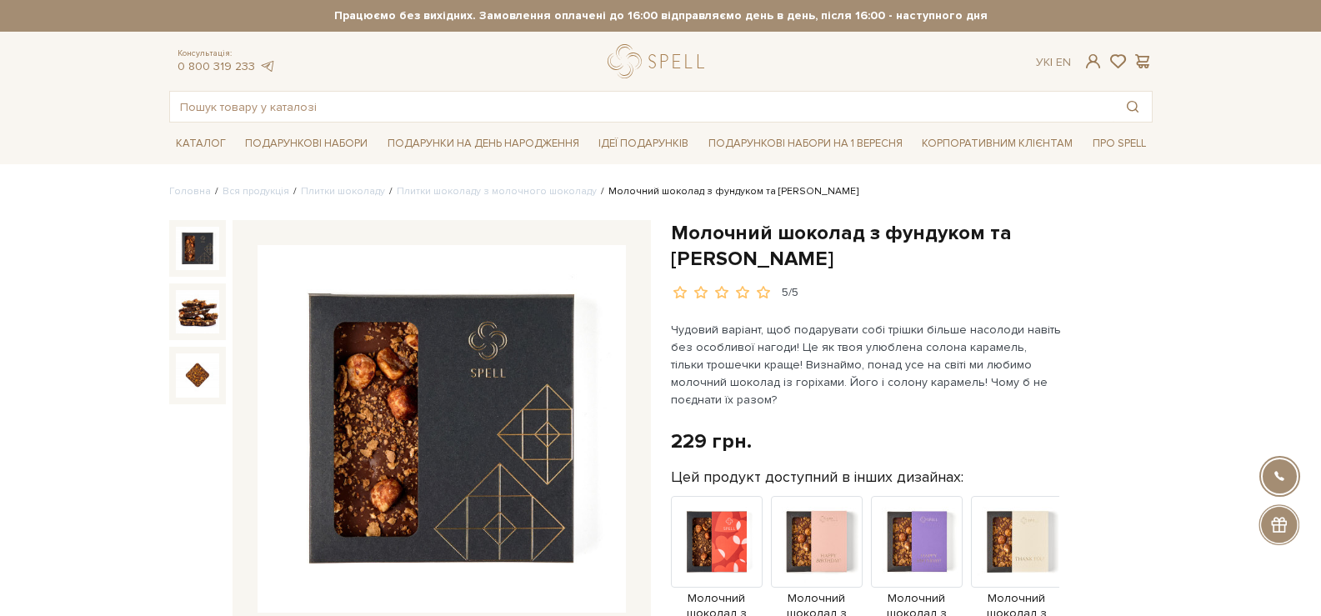
drag, startPoint x: 785, startPoint y: 260, endPoint x: 673, endPoint y: 229, distance: 116.7
click at [673, 229] on h1 "Молочний шоколад з фундуком та [PERSON_NAME]" at bounding box center [912, 246] width 482 height 52
copy h1 "Молочний шоколад з фундуком та [PERSON_NAME]"
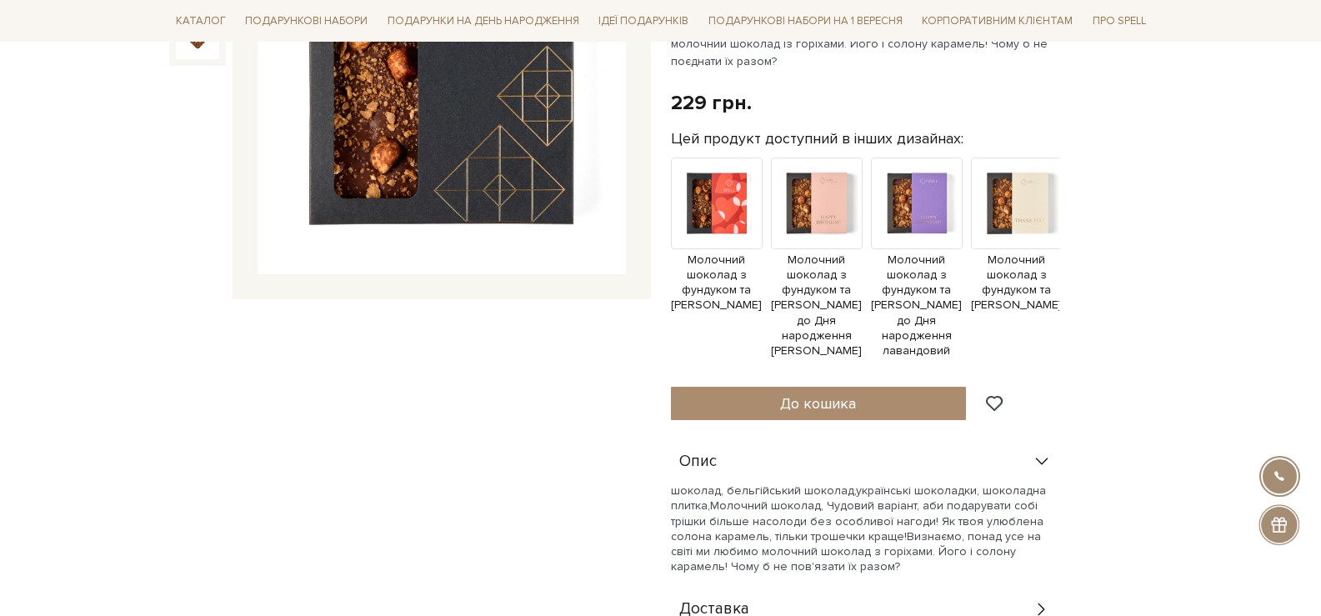
scroll to position [750, 0]
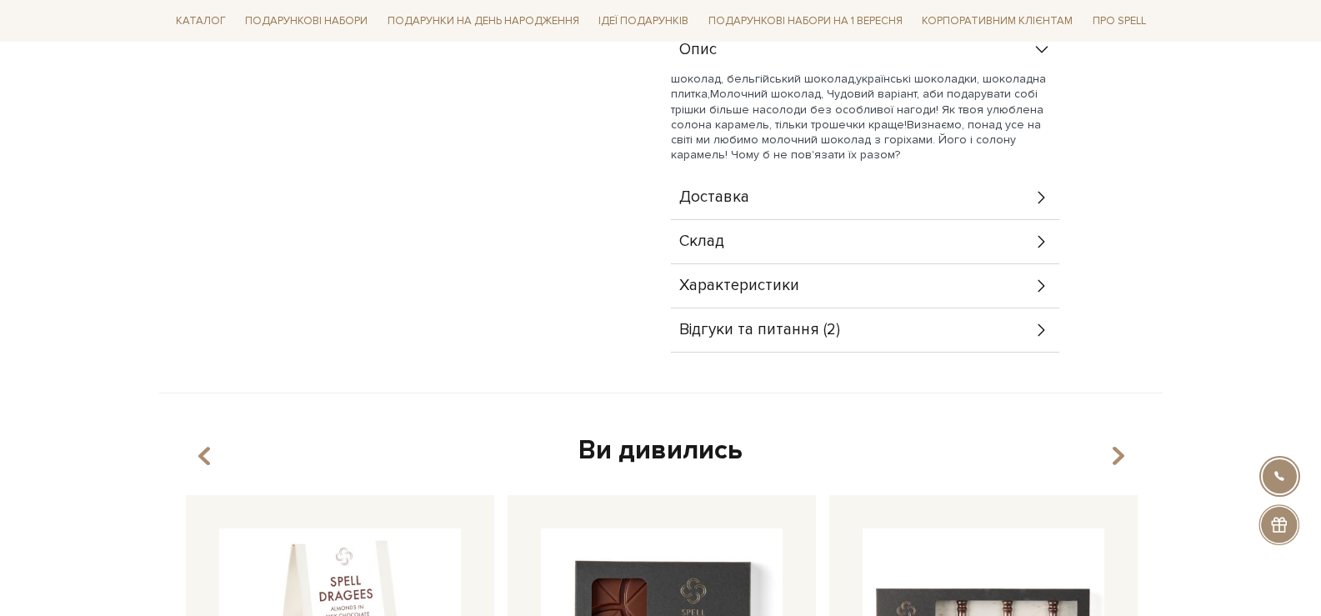
click at [920, 248] on div "Склад" at bounding box center [865, 241] width 389 height 43
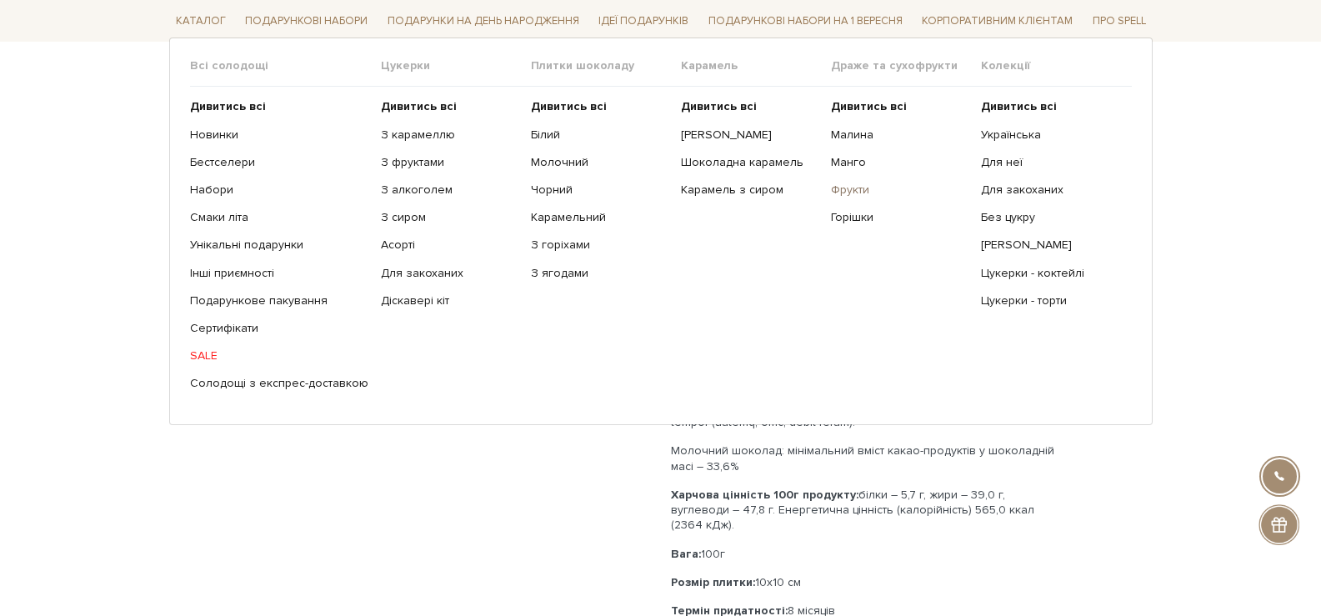
click at [851, 190] on link "Фрукти" at bounding box center [900, 190] width 138 height 15
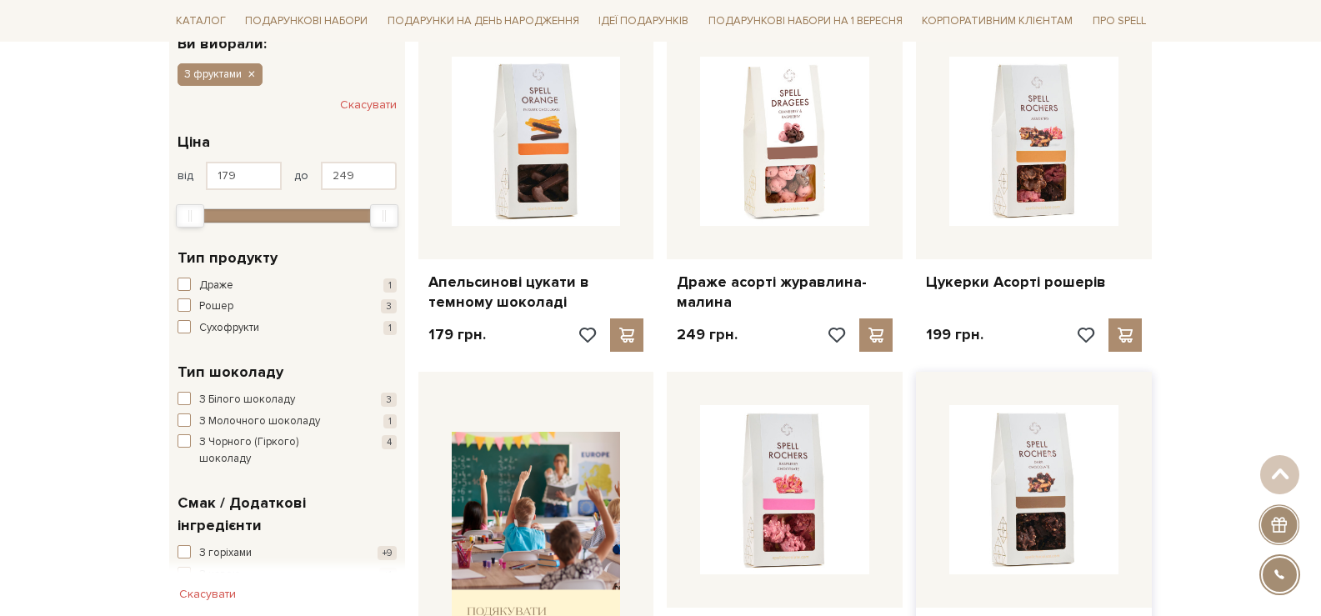
scroll to position [167, 0]
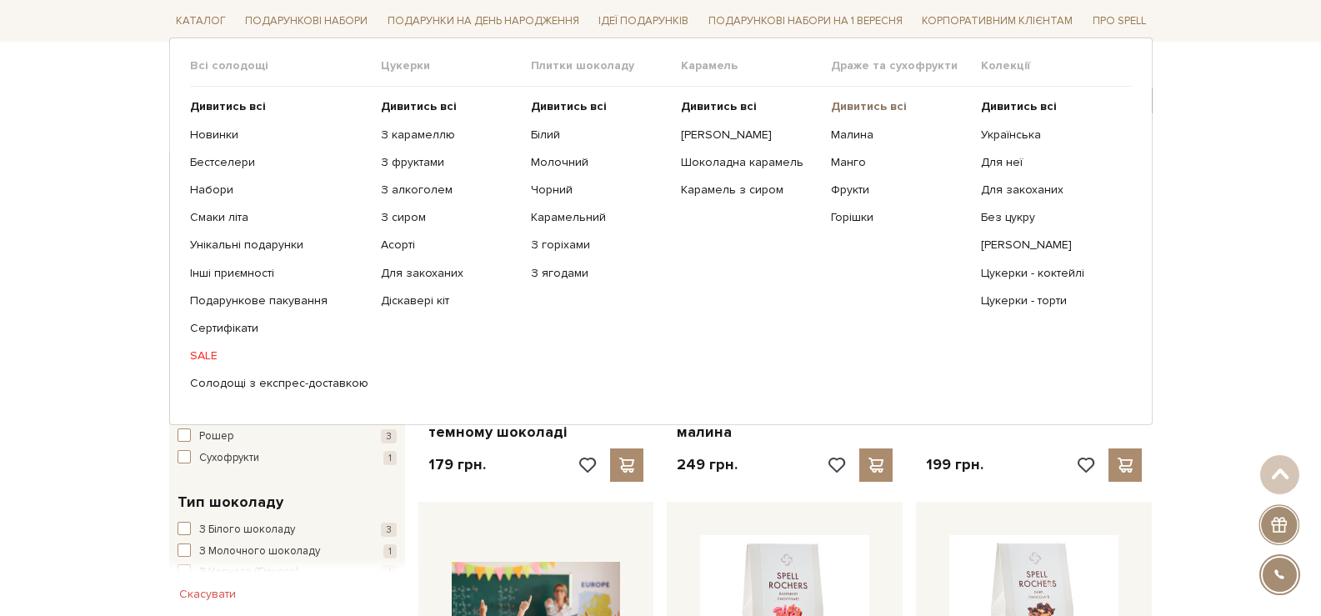
click at [855, 103] on b "Дивитись всі" at bounding box center [869, 106] width 76 height 14
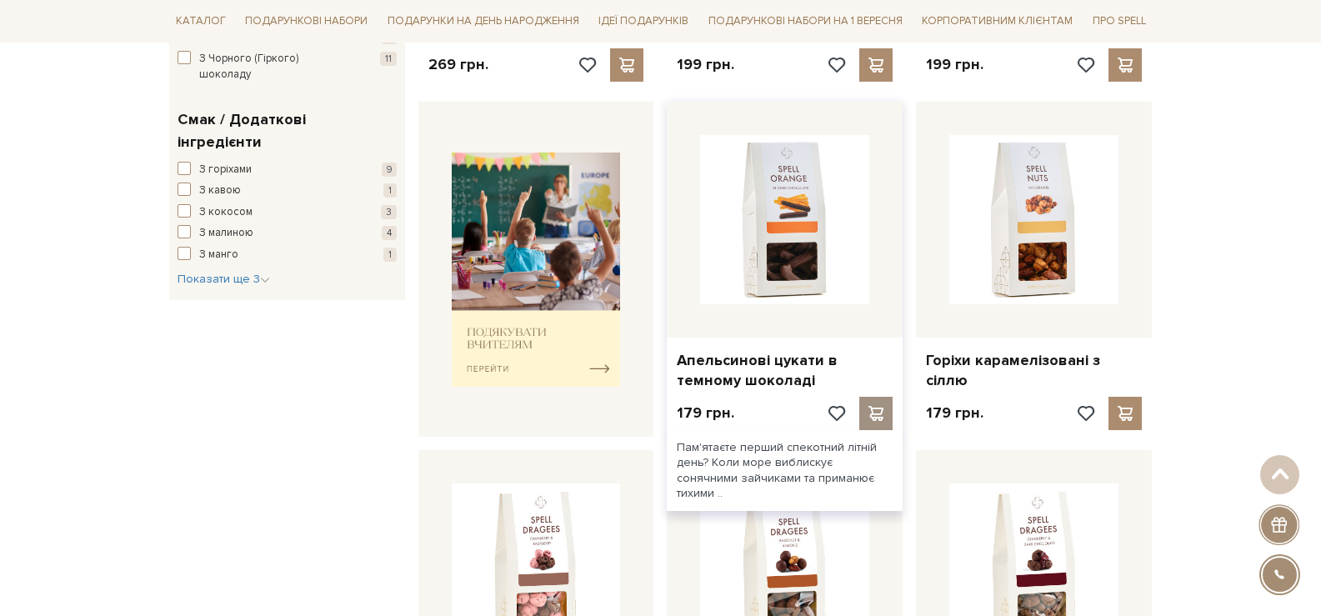
scroll to position [834, 0]
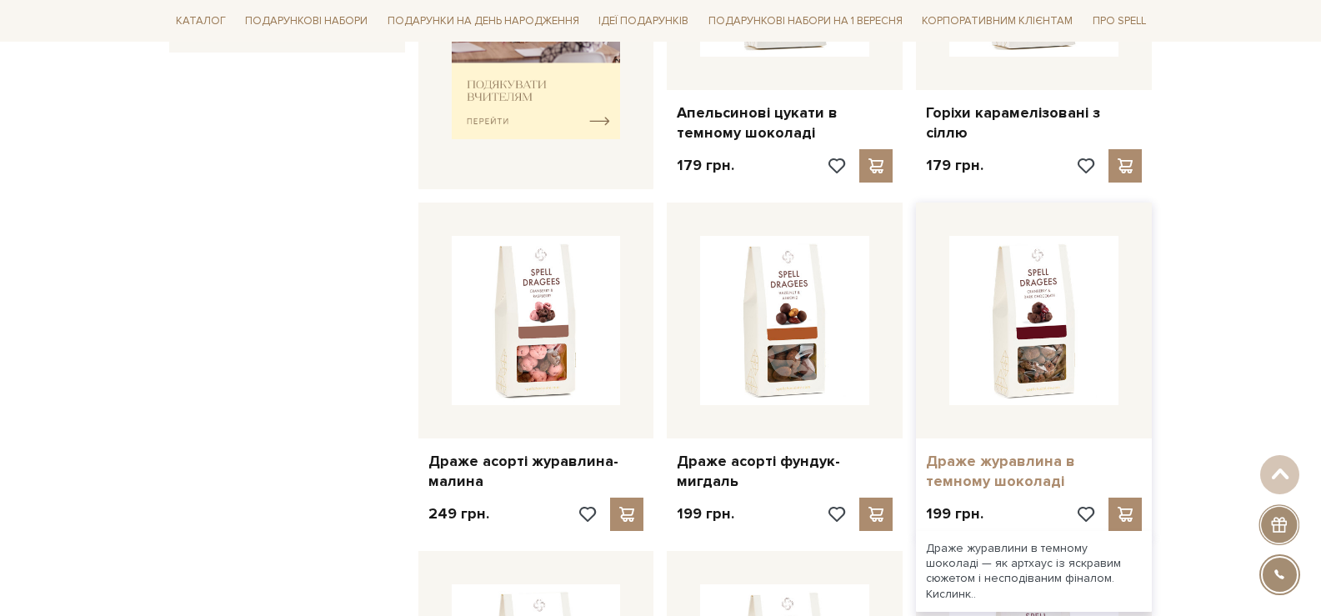
click at [1016, 469] on link "Драже журавлина в темному шоколаді" at bounding box center [1034, 471] width 216 height 39
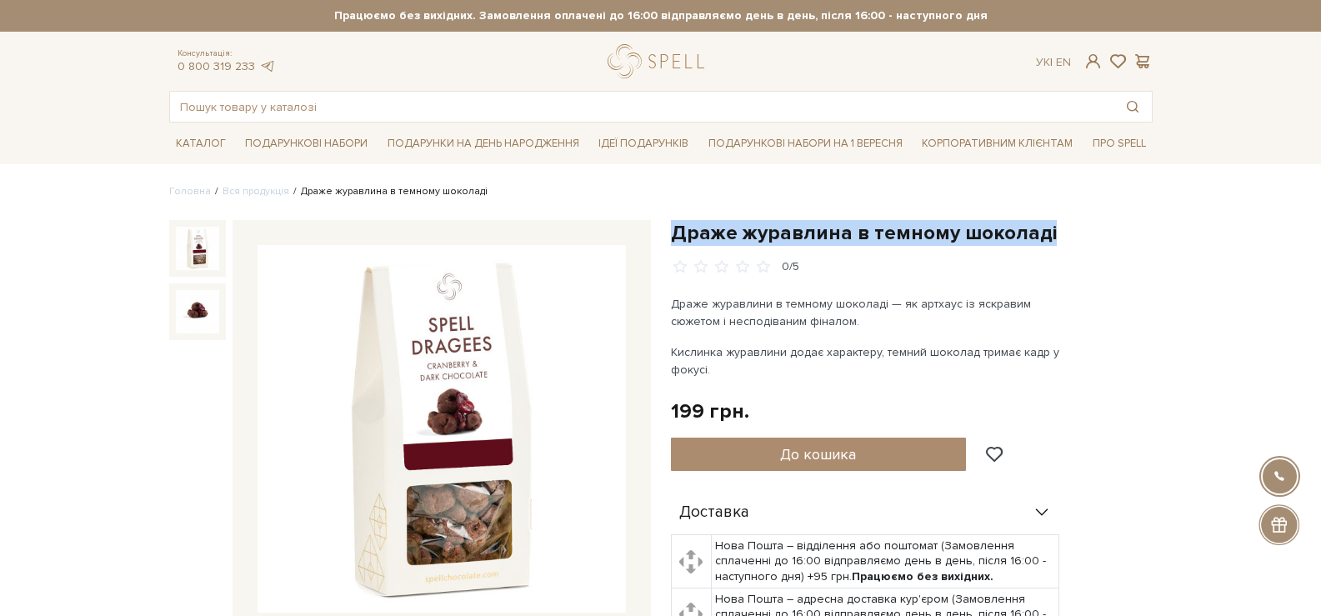
drag, startPoint x: 925, startPoint y: 238, endPoint x: 674, endPoint y: 232, distance: 251.9
click at [674, 233] on h1 "Драже журавлина в темному шоколаді" at bounding box center [912, 233] width 482 height 26
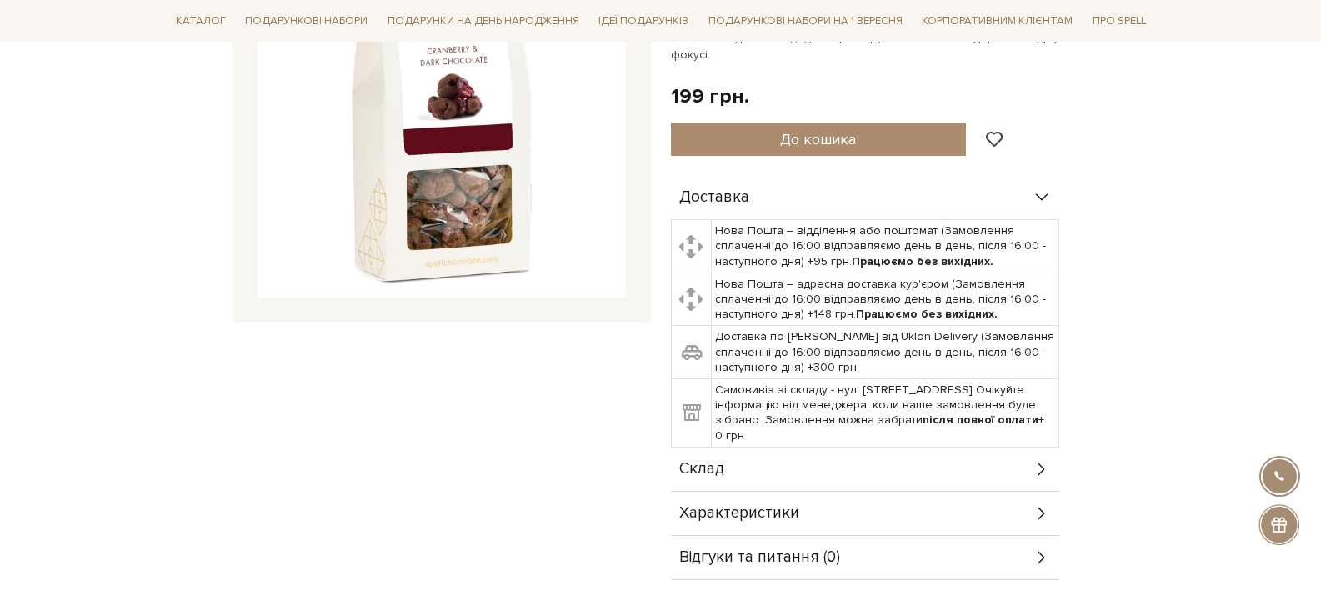
scroll to position [417, 0]
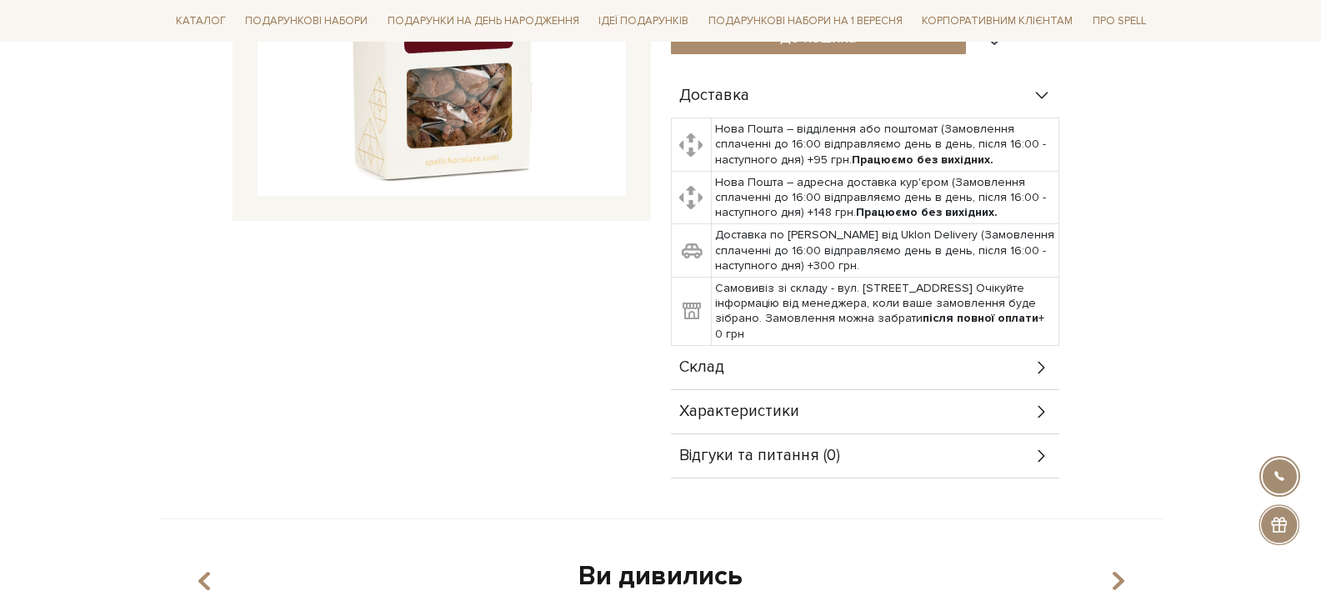
click at [1000, 346] on div "Склад" at bounding box center [865, 367] width 389 height 43
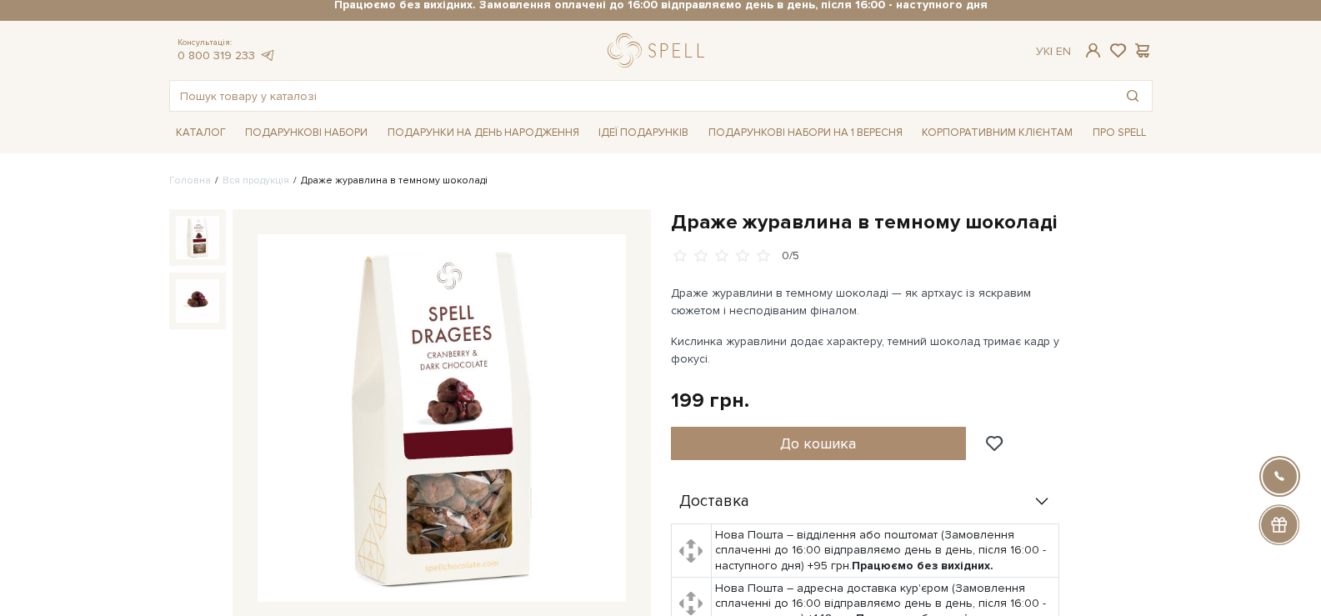
scroll to position [0, 0]
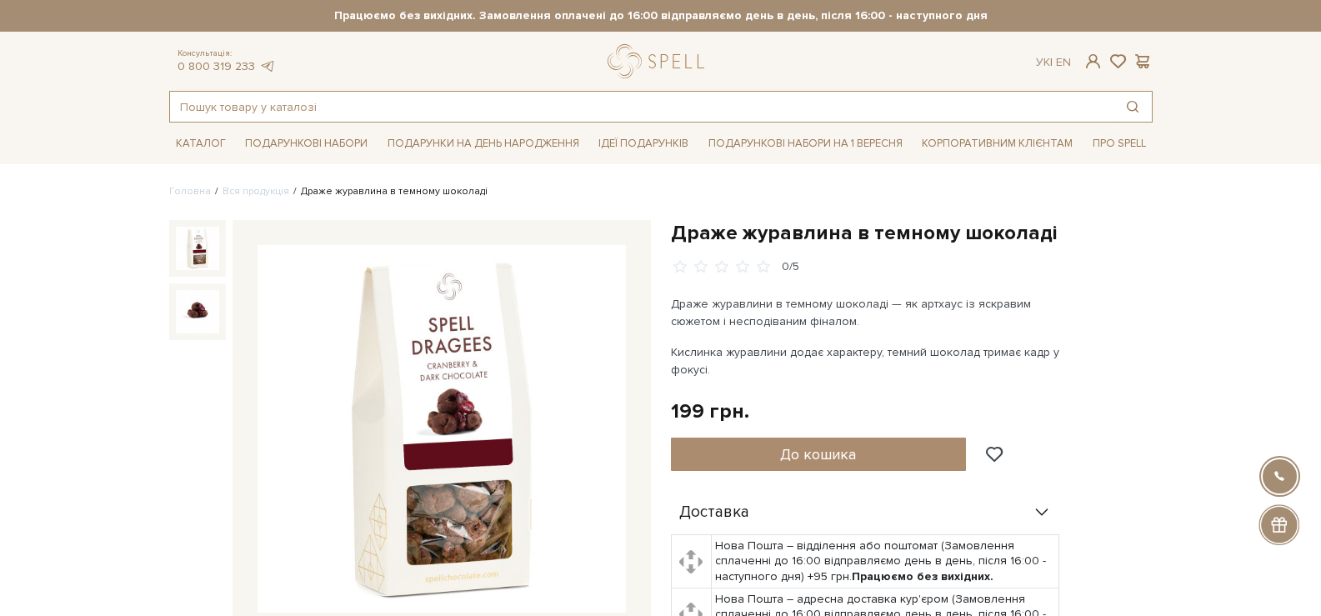
click at [419, 116] on input "text" at bounding box center [642, 107] width 944 height 30
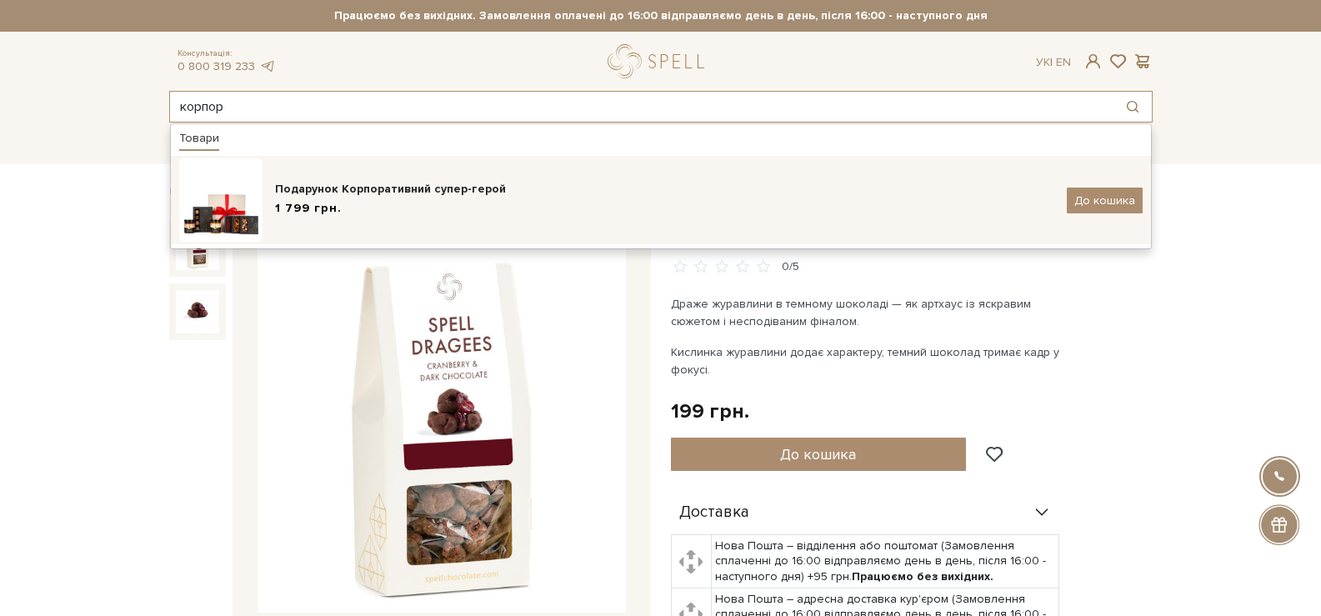
type input "корпор"
click at [489, 213] on div "1 799 грн." at bounding box center [665, 209] width 780 height 18
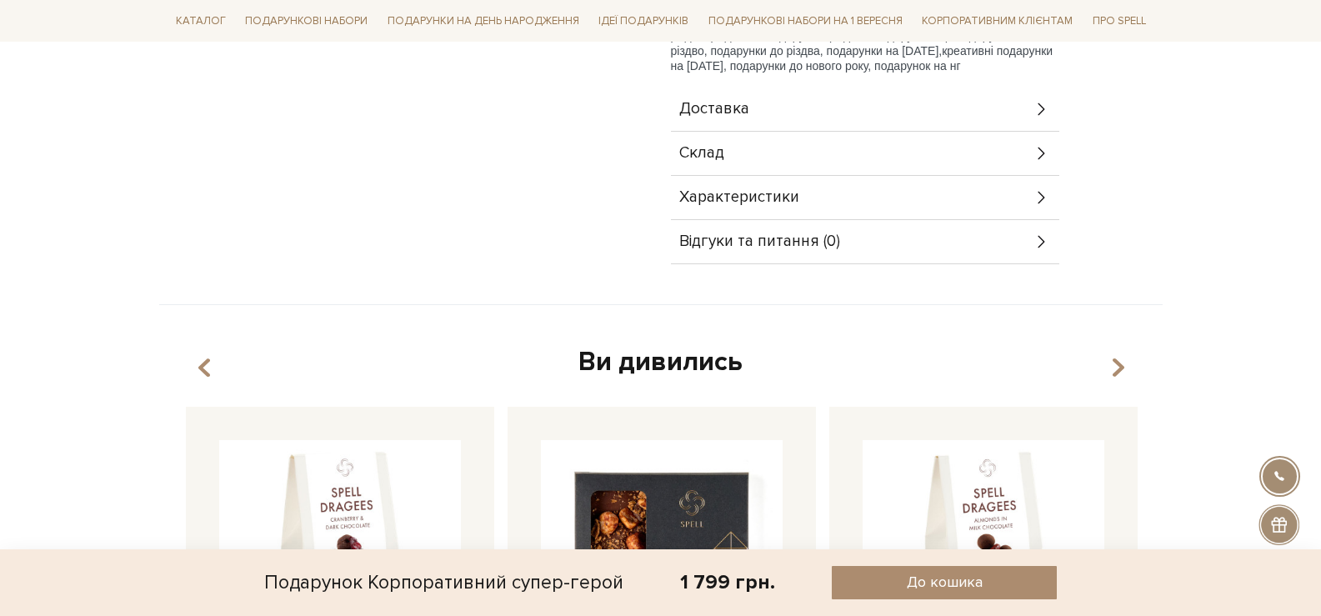
scroll to position [750, 0]
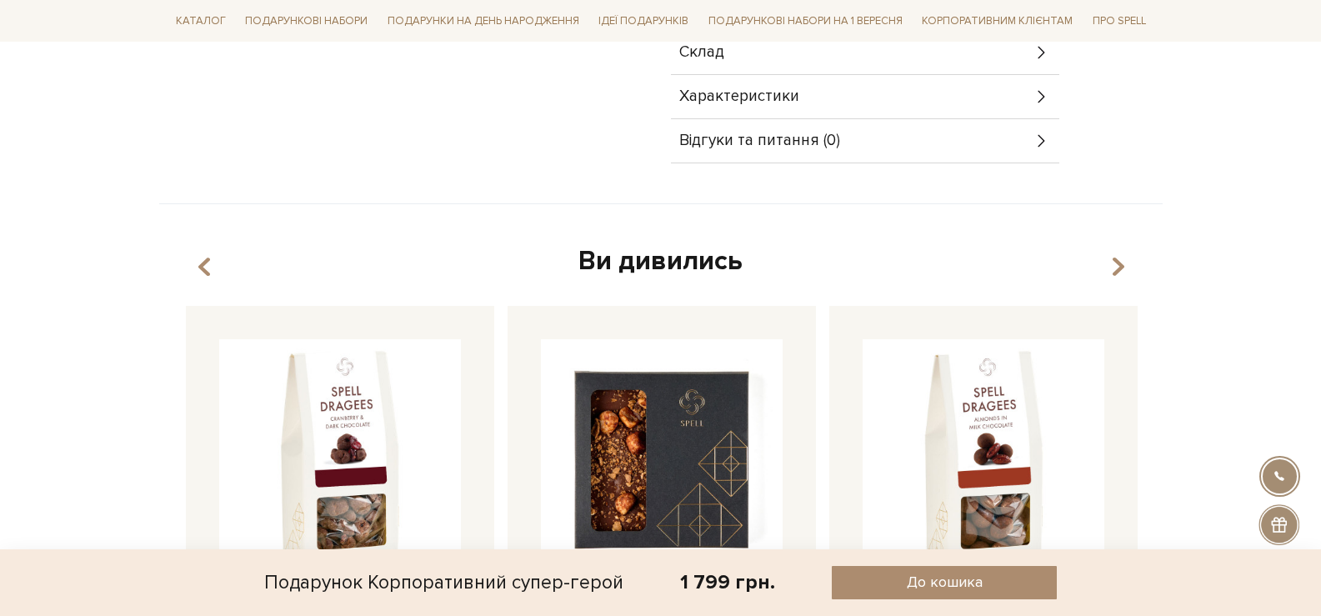
click at [775, 70] on div "Склад" at bounding box center [865, 52] width 389 height 43
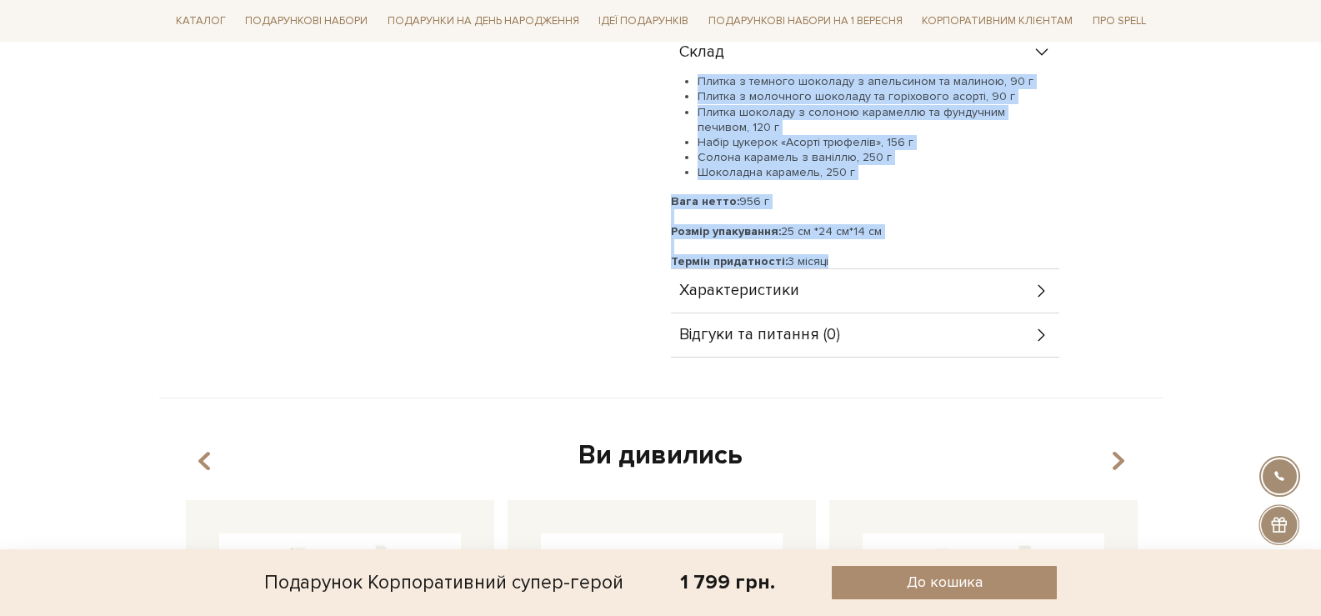
drag, startPoint x: 835, startPoint y: 255, endPoint x: 701, endPoint y: 87, distance: 215.4
click at [701, 87] on div "Плитка з темного шоколаду з апельсином та малиною, 90 г Плитка з молочного шоко…" at bounding box center [865, 171] width 389 height 195
copy div "Плитка з темного шоколаду з апельсином та малиною, 90 г Плитка з молочного шоко…"
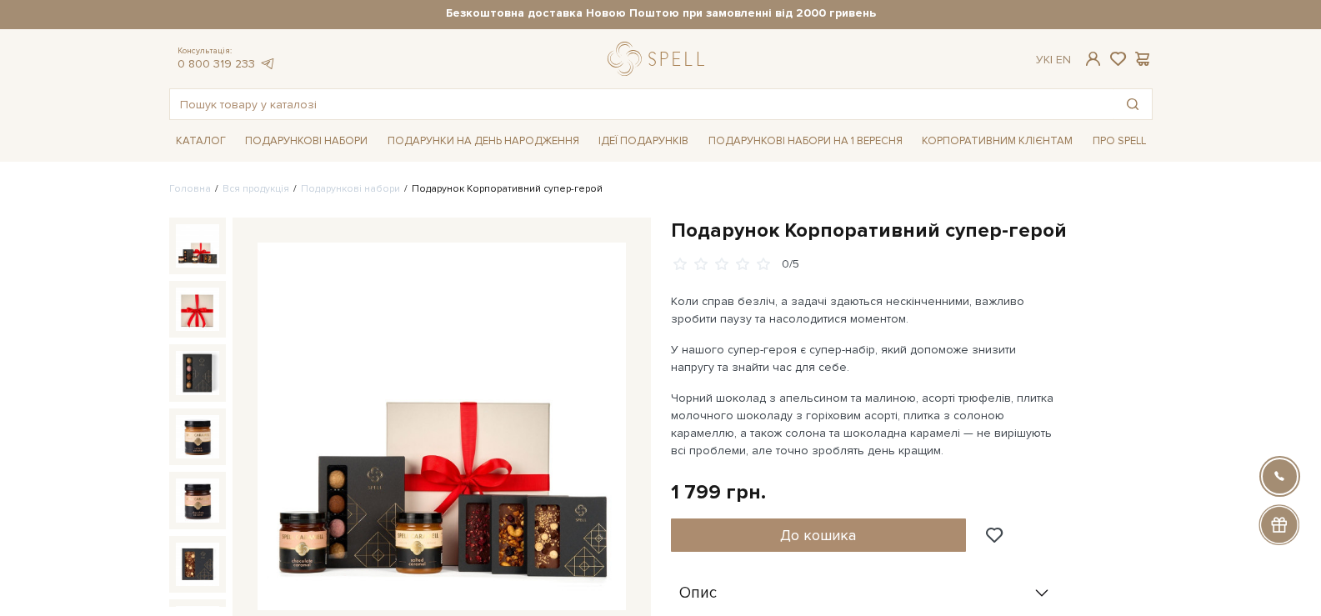
scroll to position [0, 0]
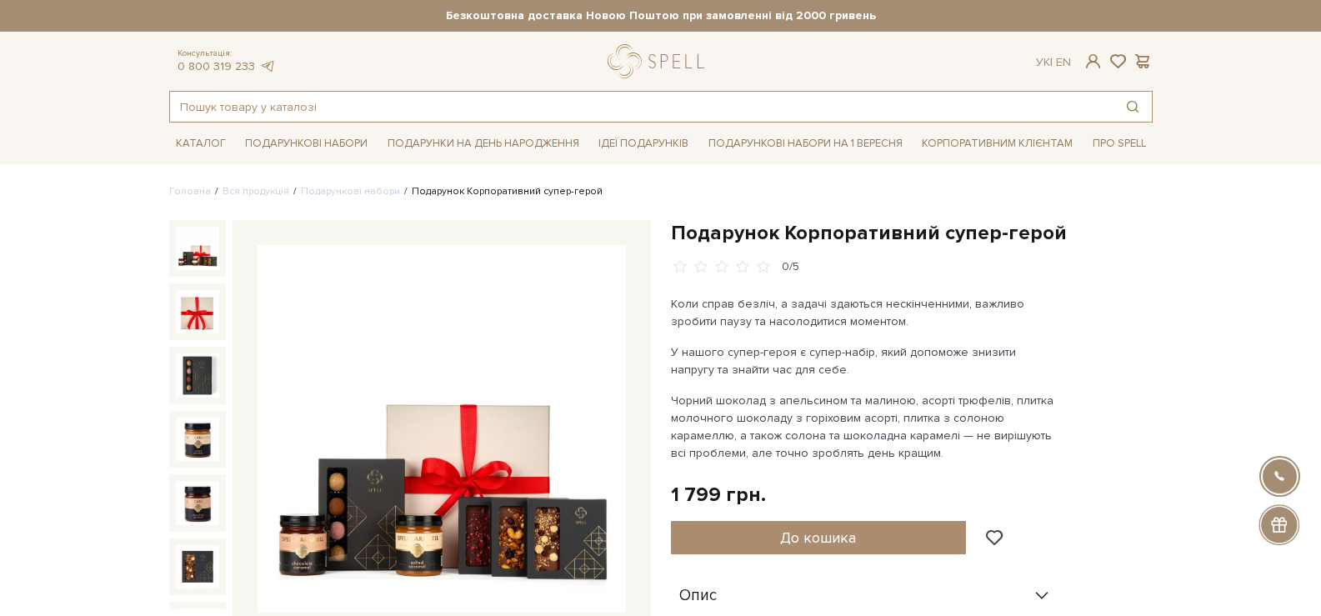
click at [591, 105] on input "text" at bounding box center [642, 107] width 944 height 30
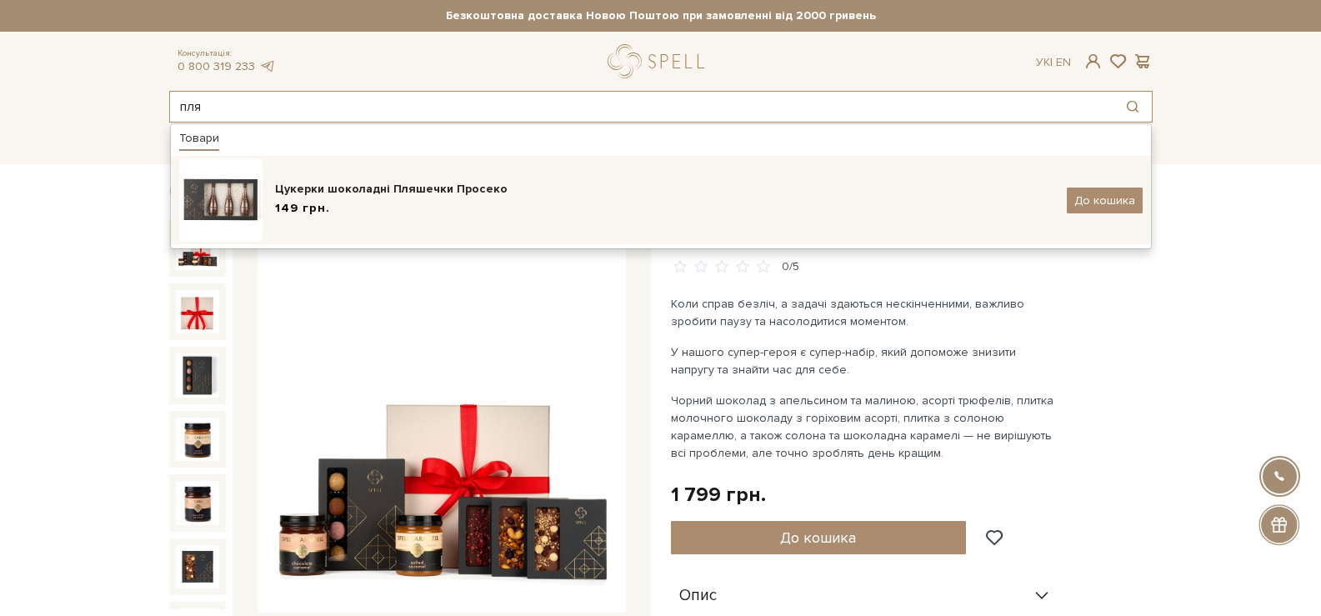
type input "пля"
click at [525, 166] on div "Цукерки шоколадні Пляшечки Просеко 149 грн. До кошика" at bounding box center [661, 199] width 964 height 83
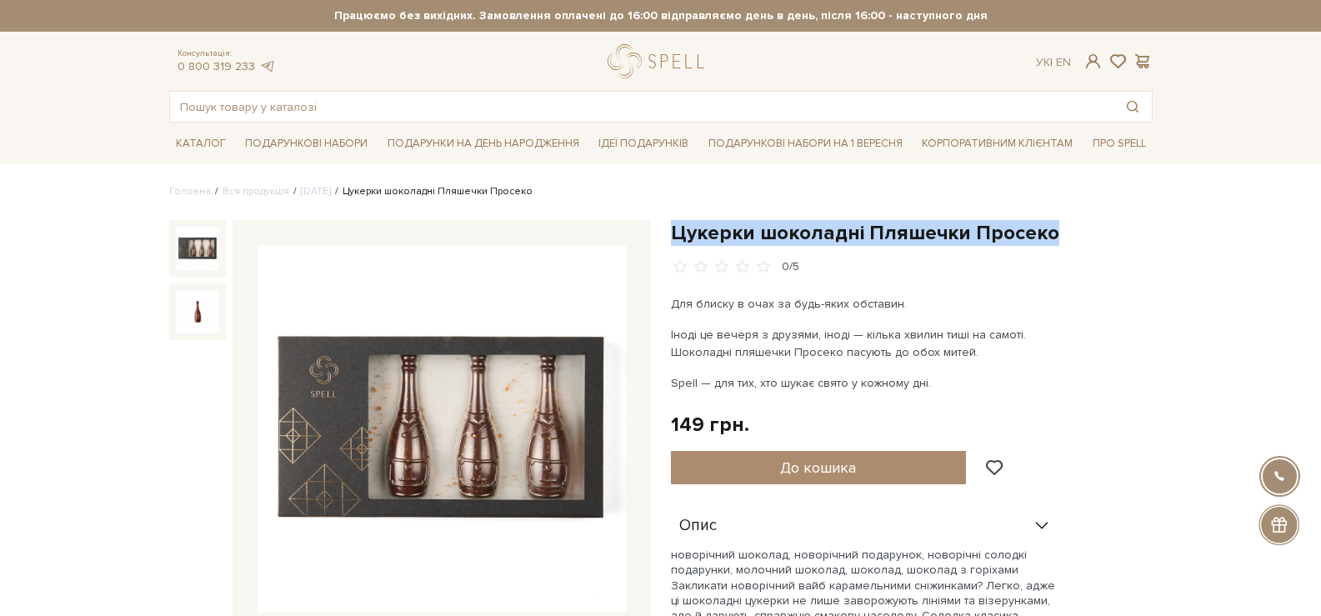
drag, startPoint x: 848, startPoint y: 239, endPoint x: 670, endPoint y: 236, distance: 177.6
click at [671, 236] on h1 "Цукерки шоколадні Пляшечки Просеко" at bounding box center [912, 233] width 482 height 26
